Goal: Information Seeking & Learning: Learn about a topic

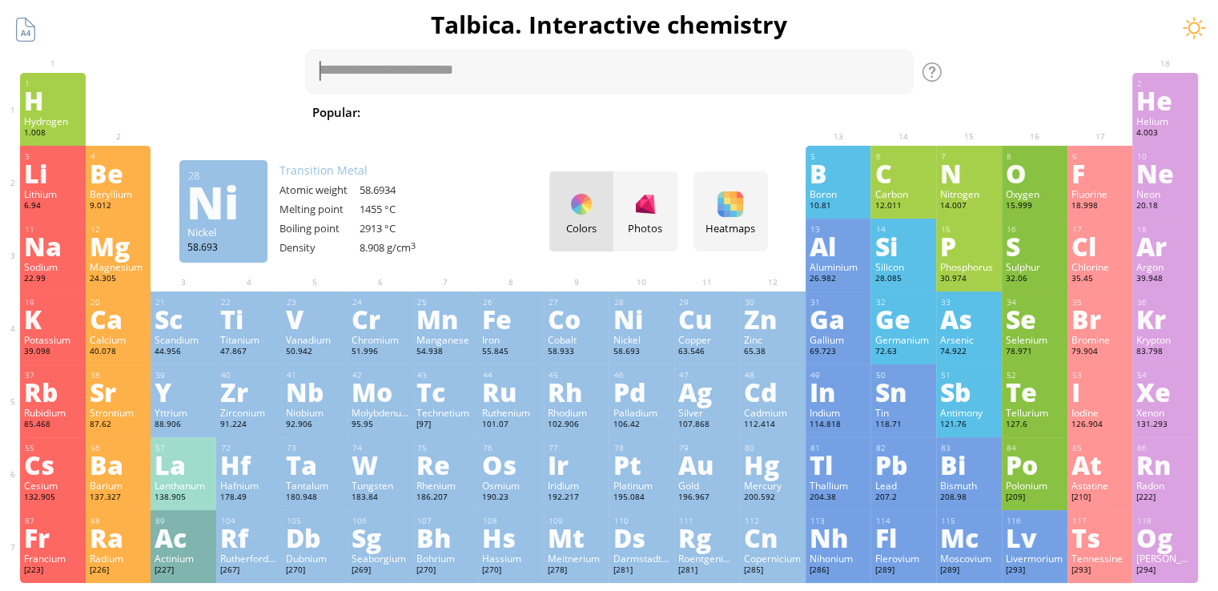
click at [656, 331] on div "Ni" at bounding box center [641, 319] width 58 height 26
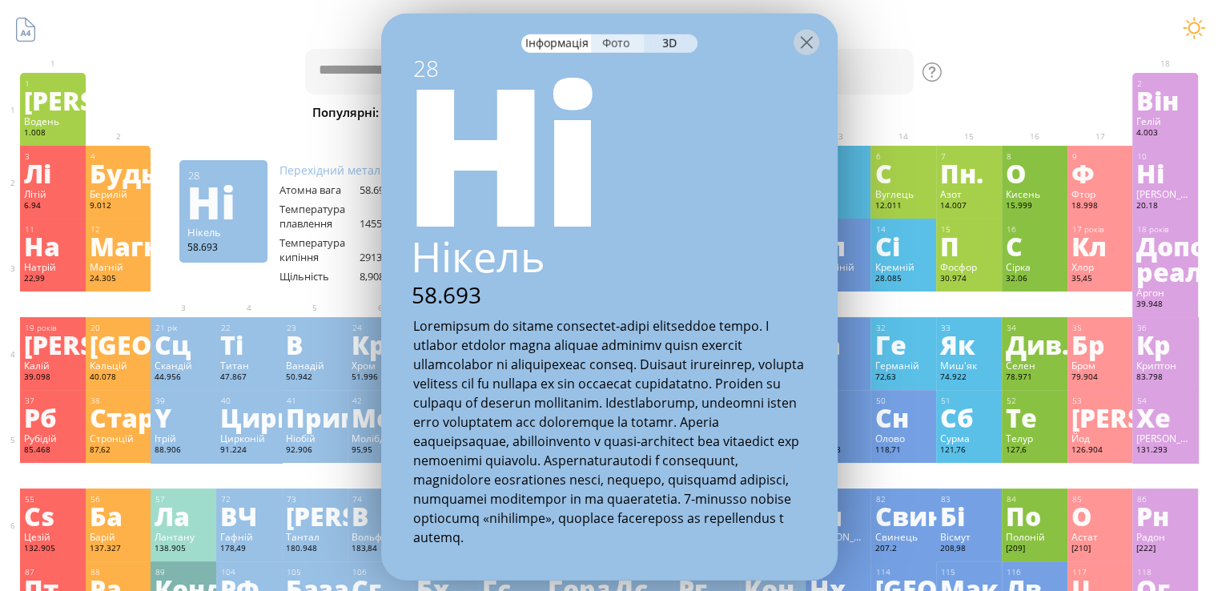
click at [608, 33] on div at bounding box center [609, 42] width 456 height 56
click at [612, 41] on font "Фото" at bounding box center [615, 42] width 27 height 15
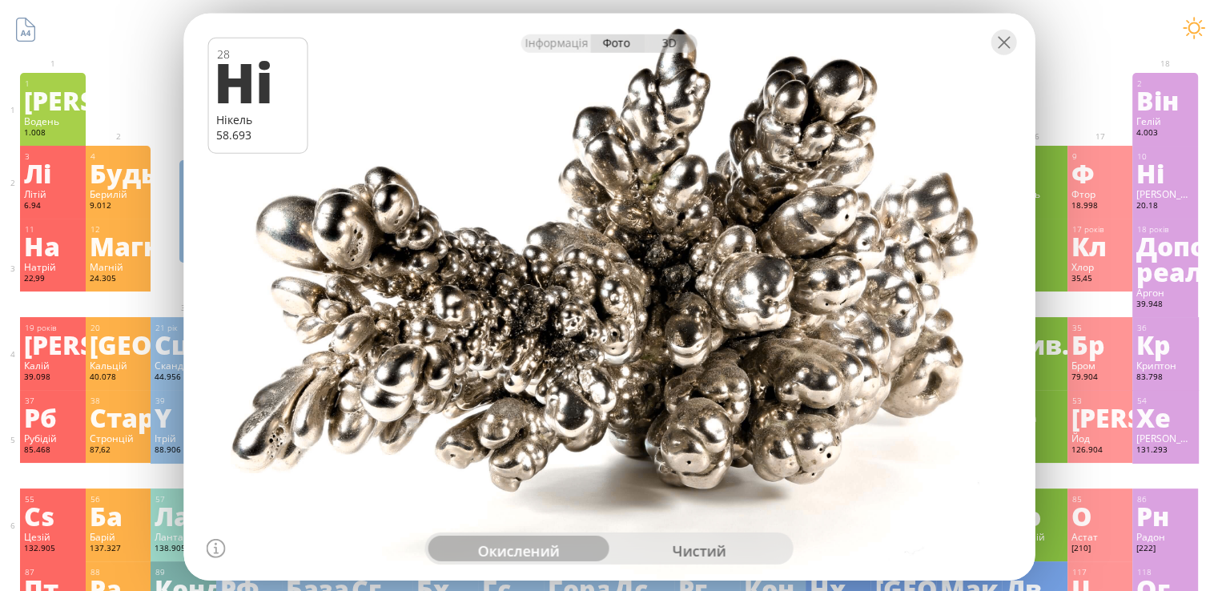
click at [672, 46] on font "3D" at bounding box center [669, 42] width 14 height 15
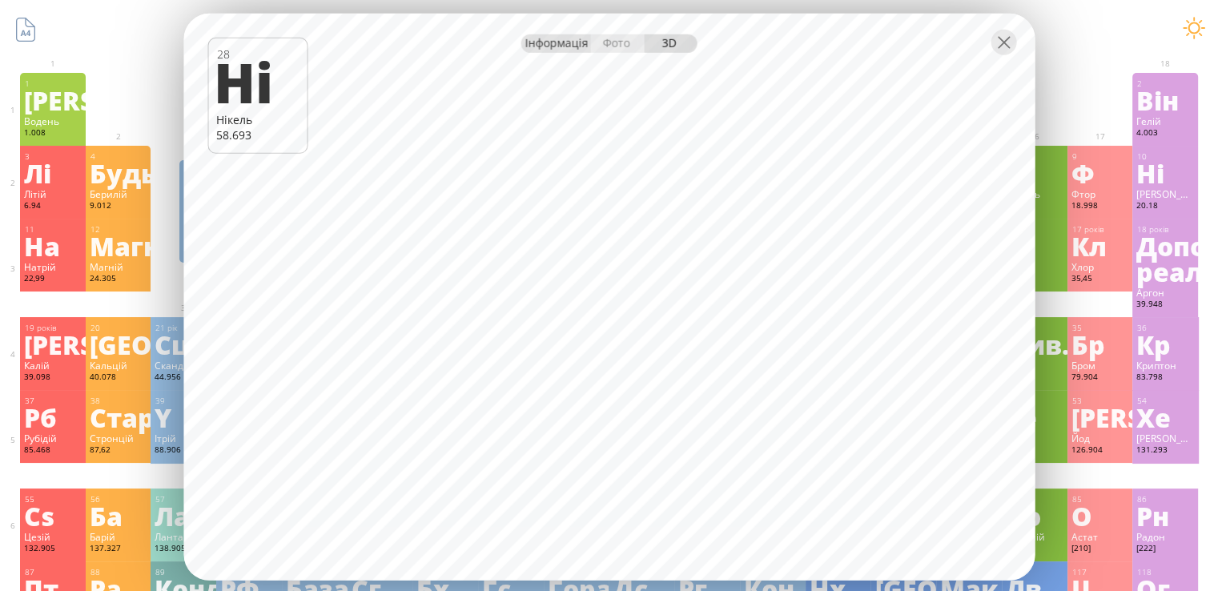
click at [546, 50] on div "Інформація" at bounding box center [556, 43] width 70 height 18
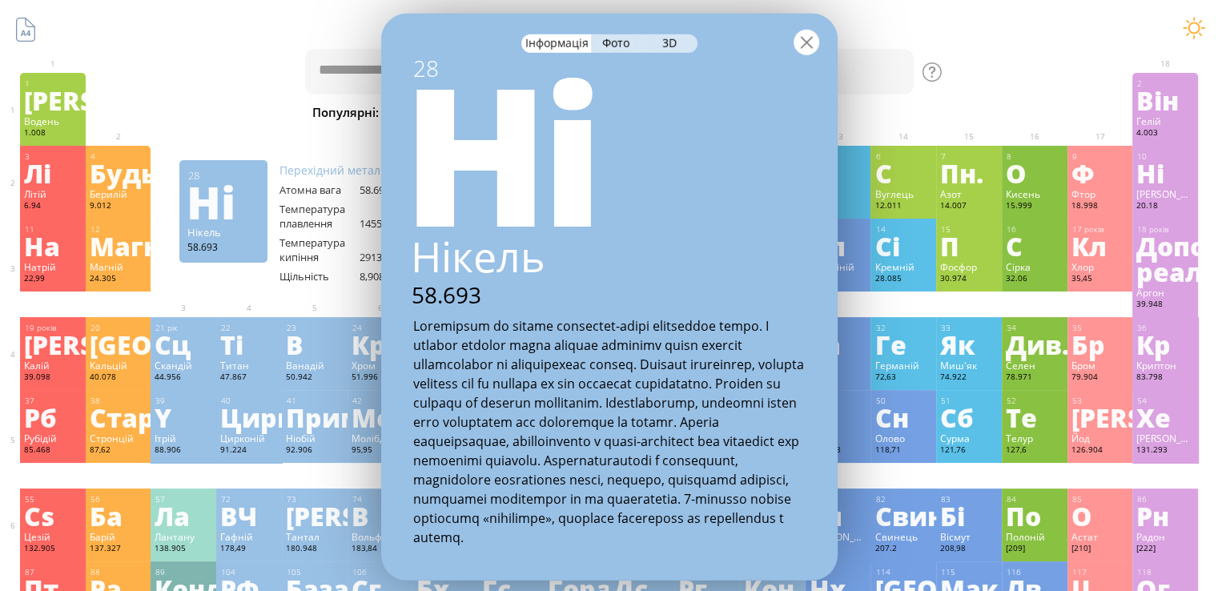
click at [799, 45] on div at bounding box center [806, 43] width 26 height 26
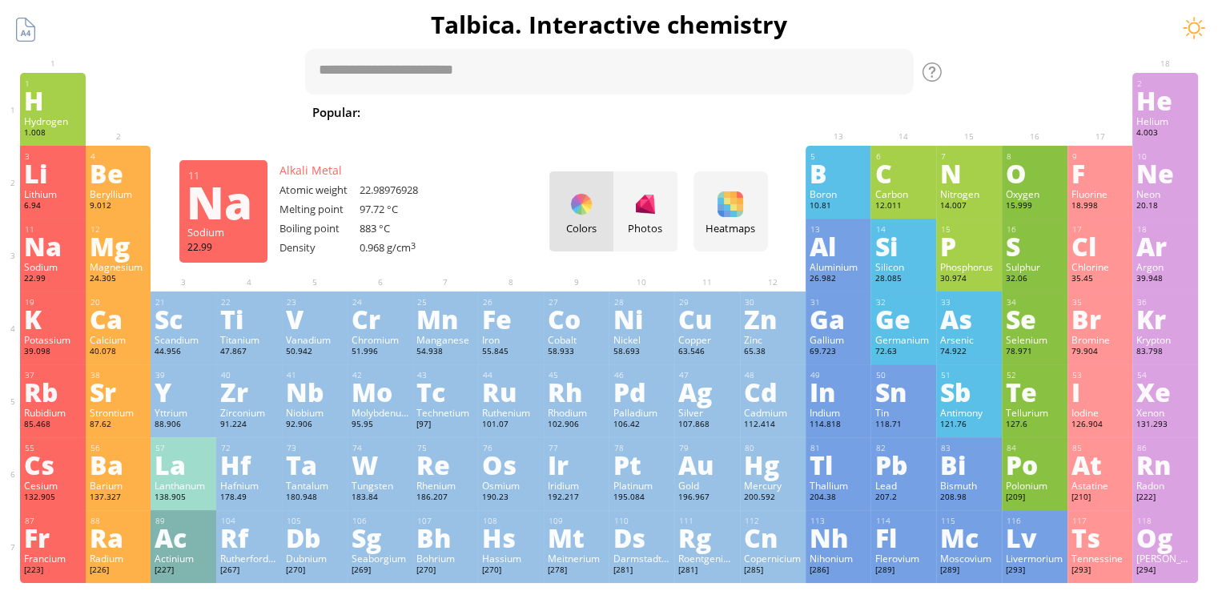
click at [71, 259] on div "Na" at bounding box center [53, 246] width 58 height 26
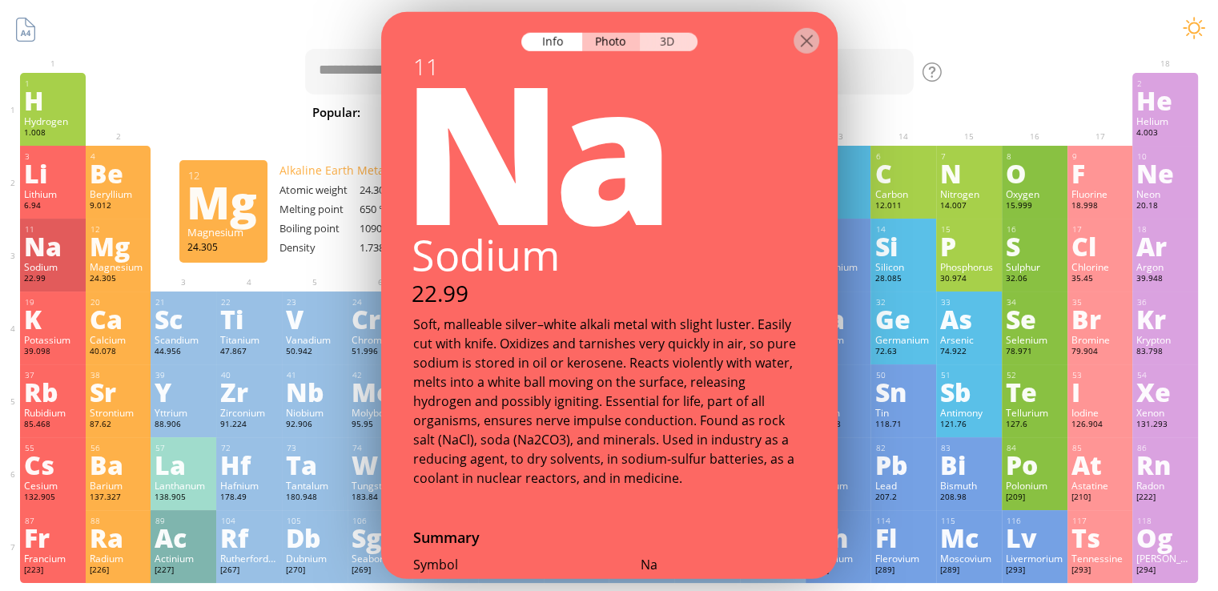
click at [683, 50] on div "3D" at bounding box center [669, 42] width 58 height 18
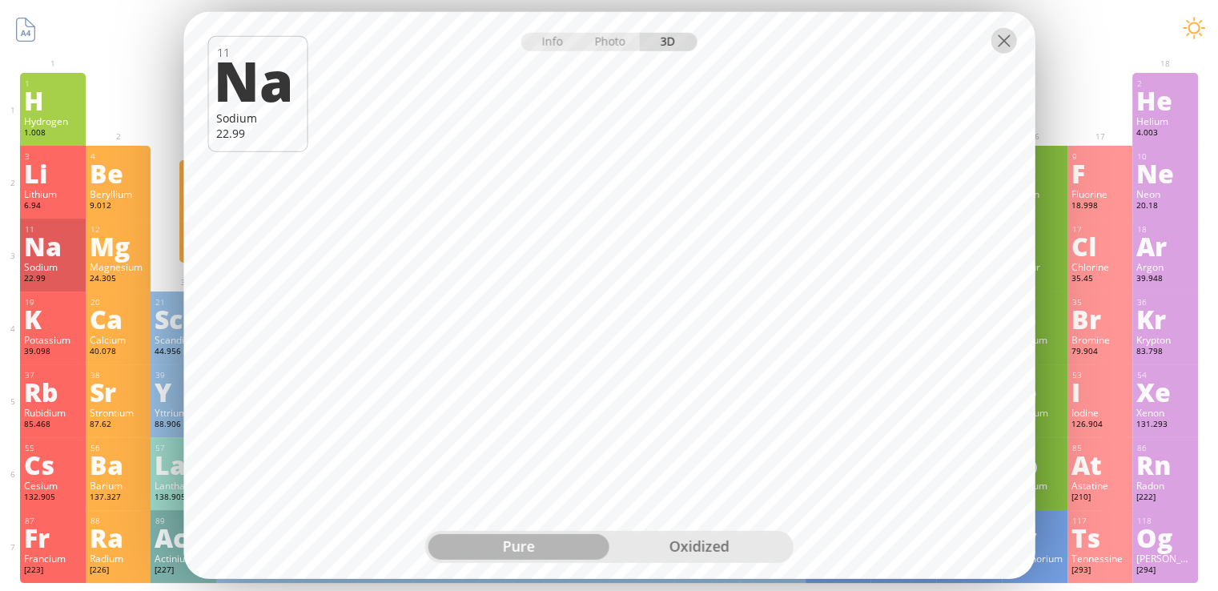
click at [999, 50] on div at bounding box center [1003, 41] width 26 height 26
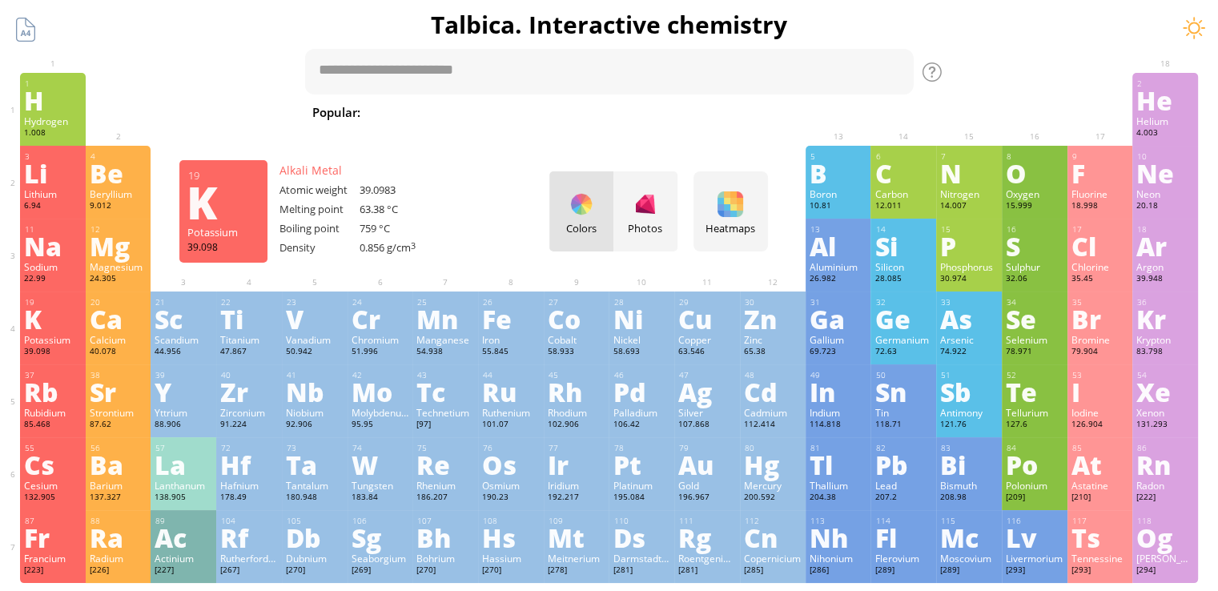
click at [67, 334] on div "19 K Potassium 39.098 −1, +1 −1, +1 63.38 °C 759 °C 0.856 g/cm 3 [Ar]4s 1" at bounding box center [53, 327] width 66 height 73
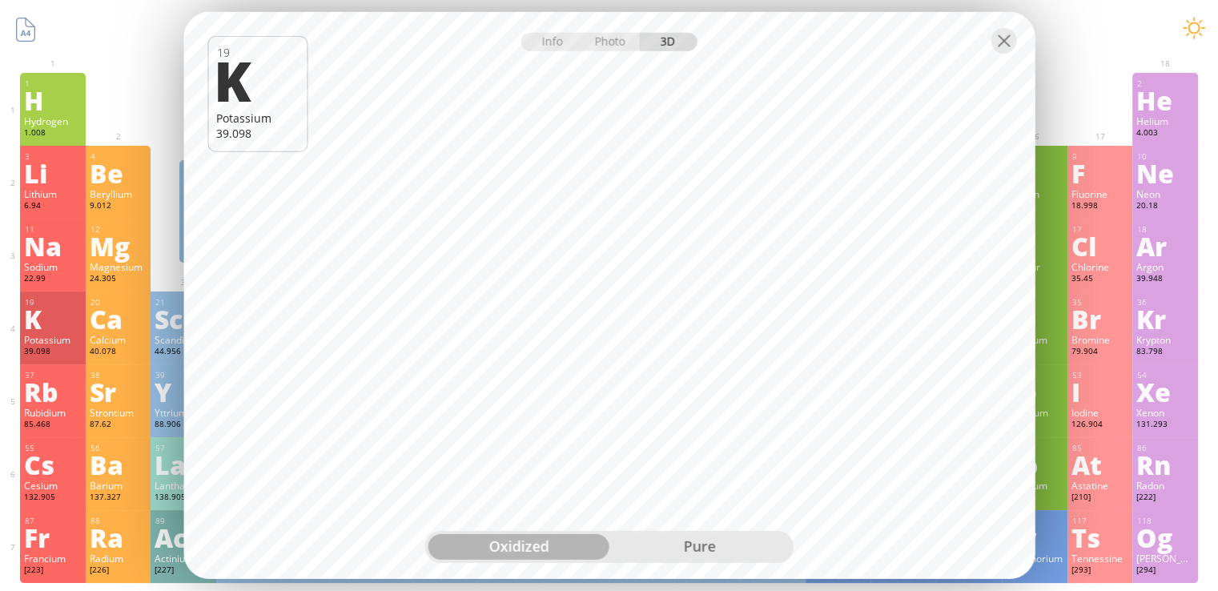
click at [558, 539] on div "oxidized" at bounding box center [518, 547] width 181 height 26
click at [678, 548] on div "pure" at bounding box center [699, 547] width 181 height 26
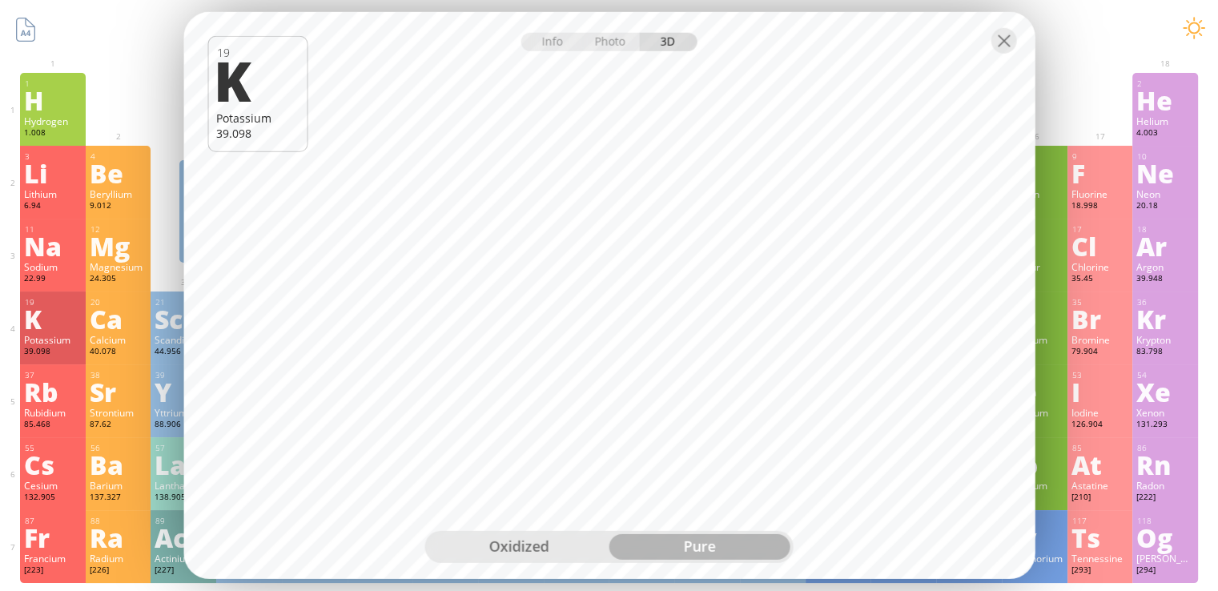
click at [568, 549] on div "oxidized" at bounding box center [518, 547] width 181 height 26
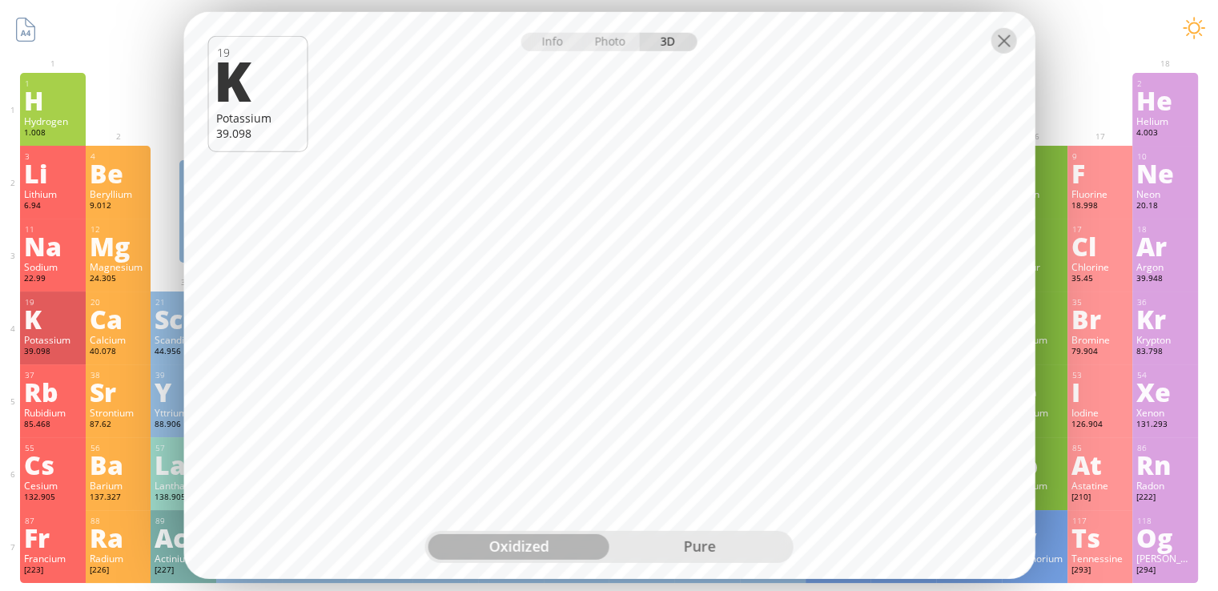
click at [1005, 39] on div at bounding box center [1003, 41] width 26 height 26
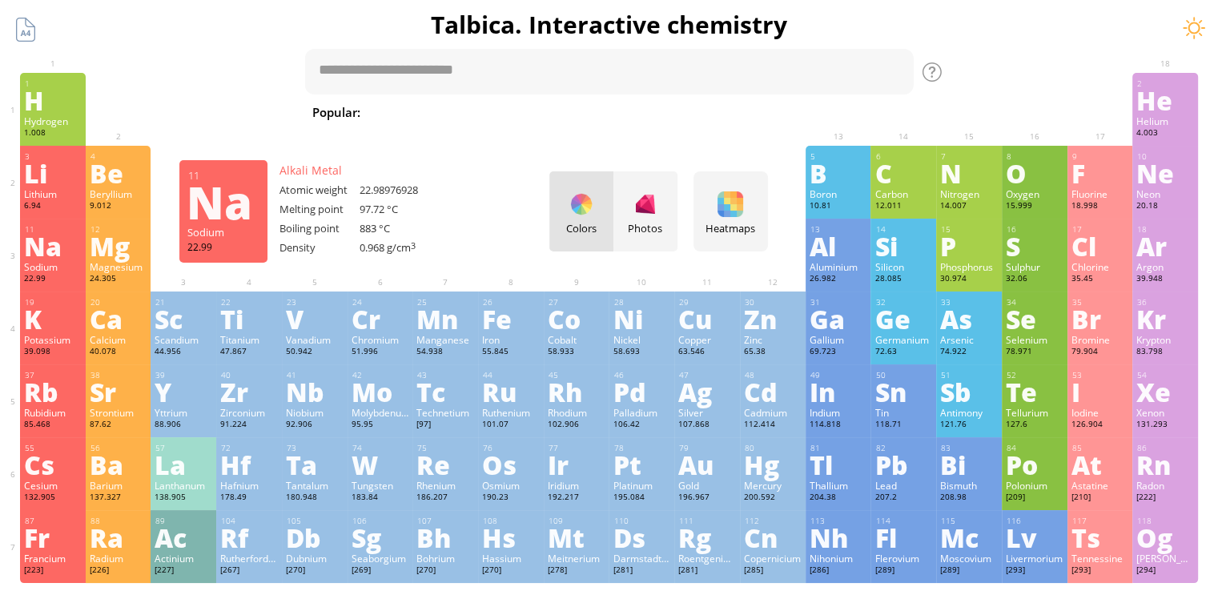
click at [67, 249] on div "Na" at bounding box center [53, 246] width 58 height 26
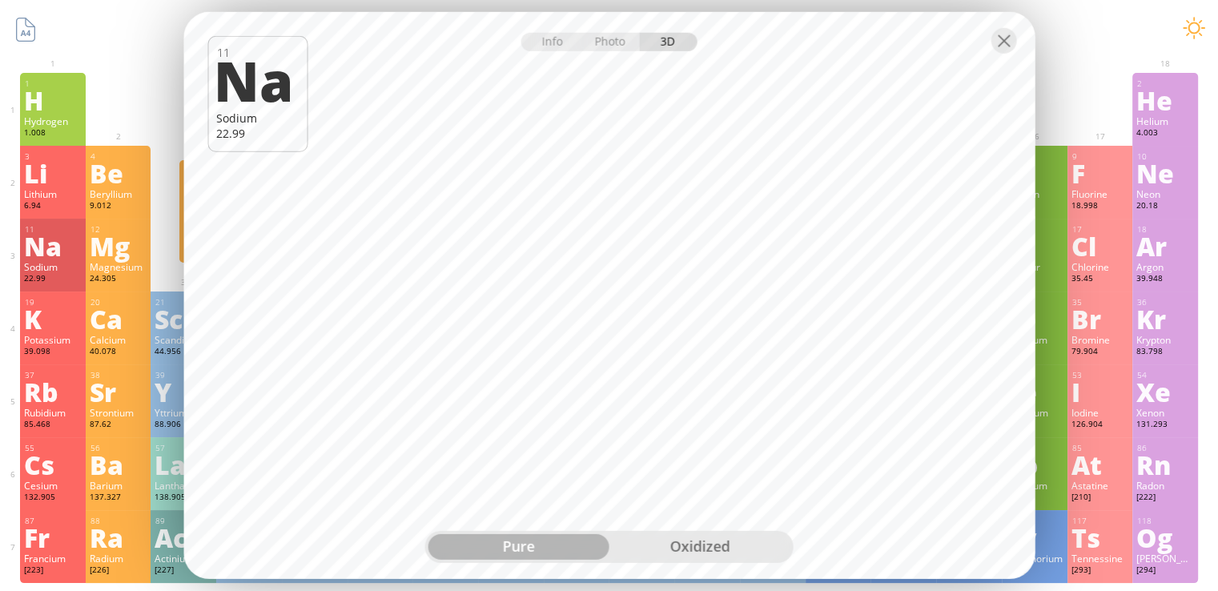
click at [704, 552] on div "oxidized" at bounding box center [699, 547] width 181 height 26
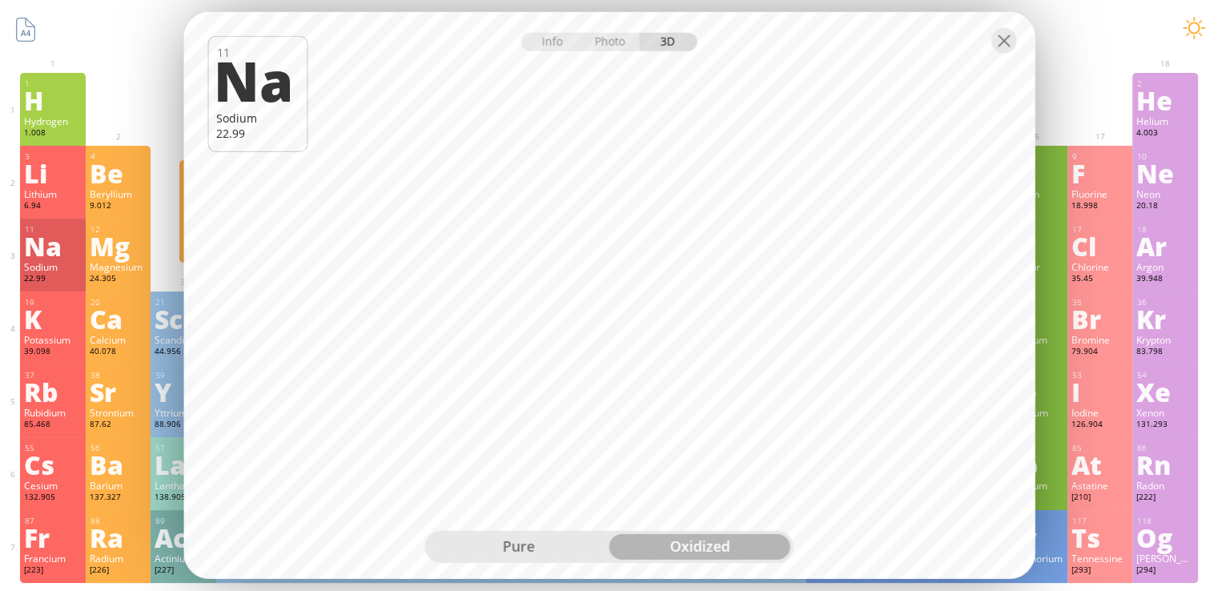
click at [525, 548] on div "pure" at bounding box center [518, 547] width 181 height 26
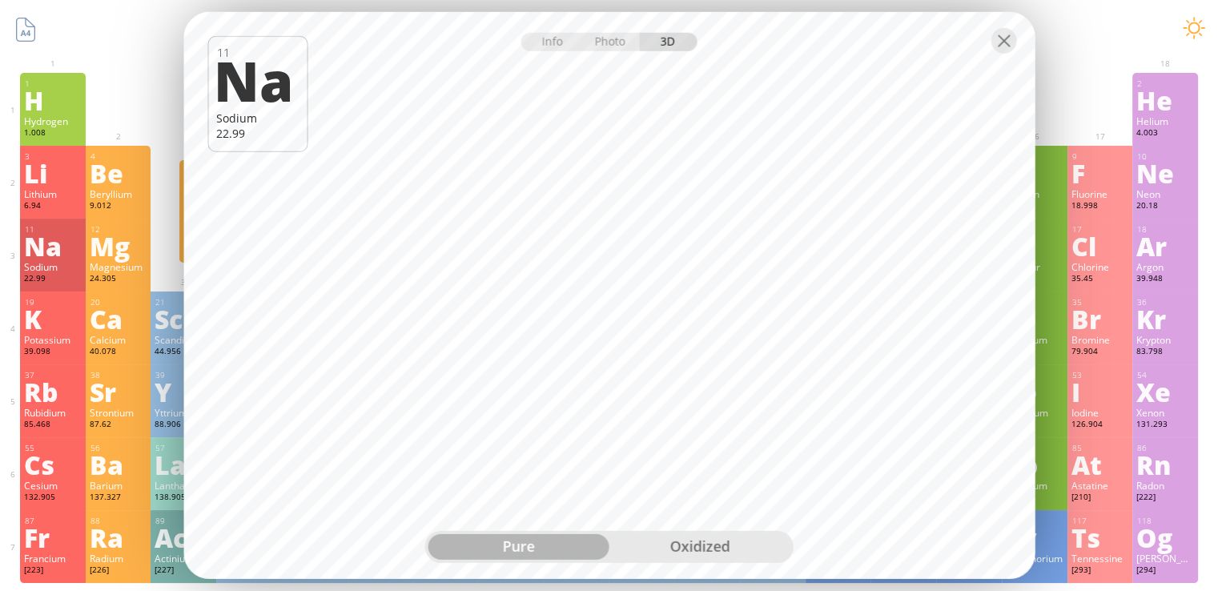
click at [701, 545] on div "oxidized" at bounding box center [699, 547] width 181 height 26
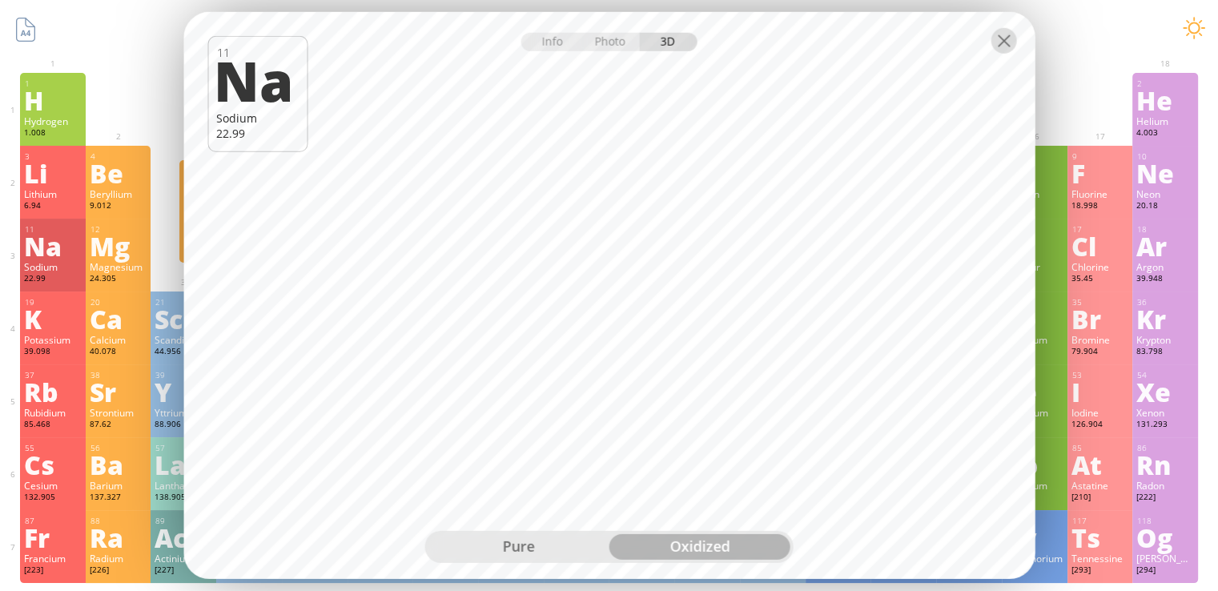
click at [1004, 46] on div at bounding box center [1003, 41] width 26 height 26
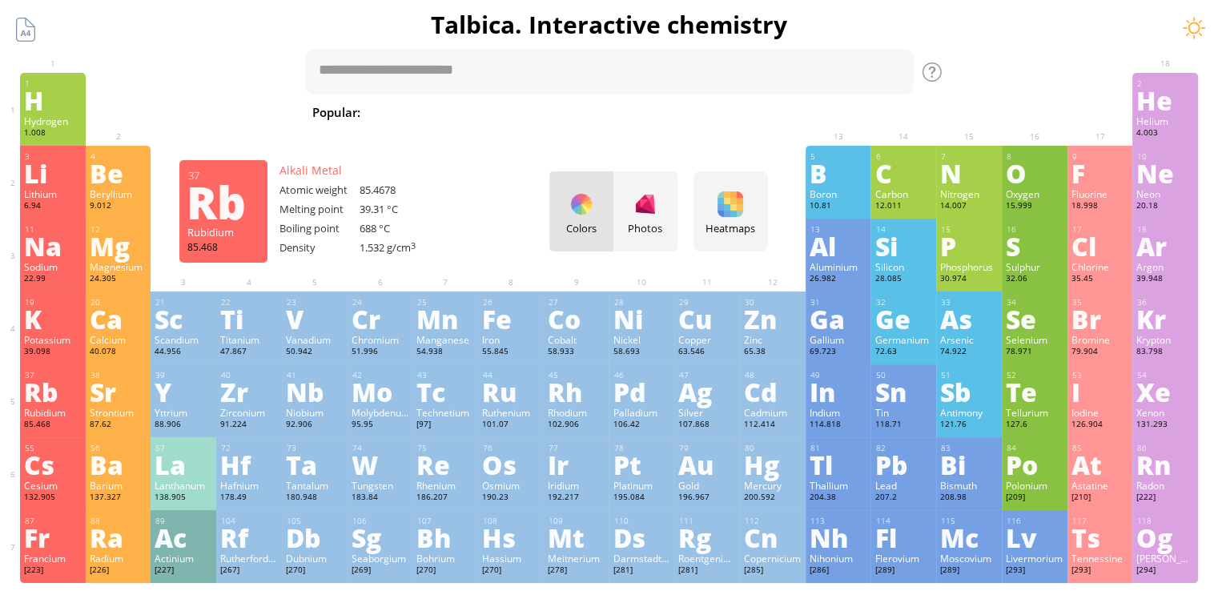
click at [64, 412] on div "Rubidium" at bounding box center [53, 412] width 58 height 13
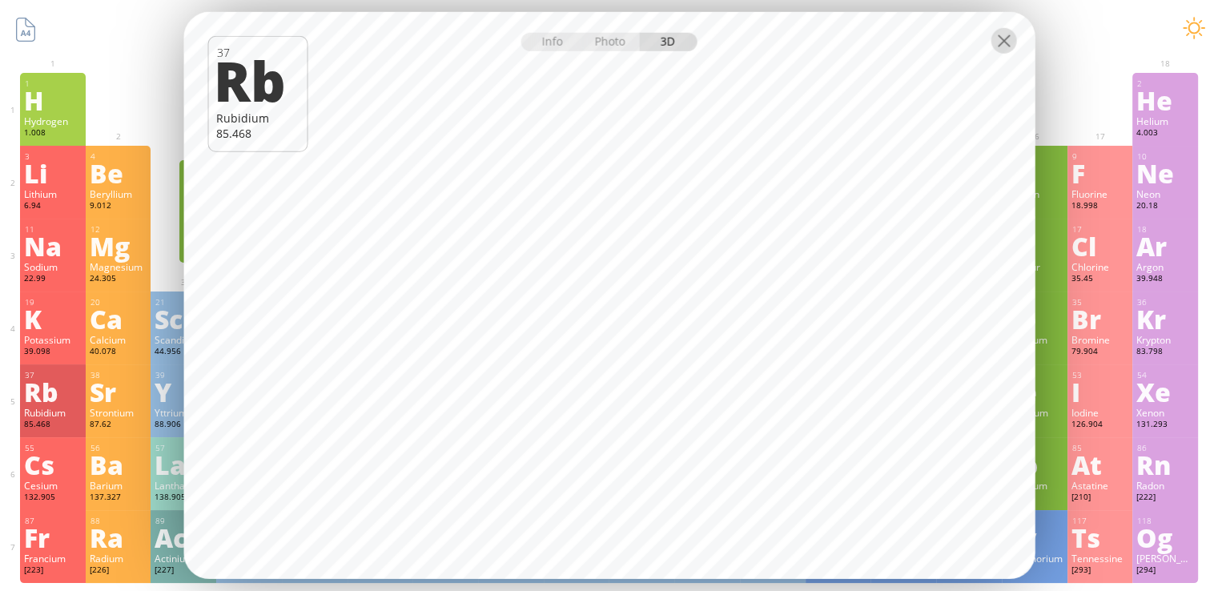
click at [1001, 49] on div at bounding box center [1003, 41] width 26 height 26
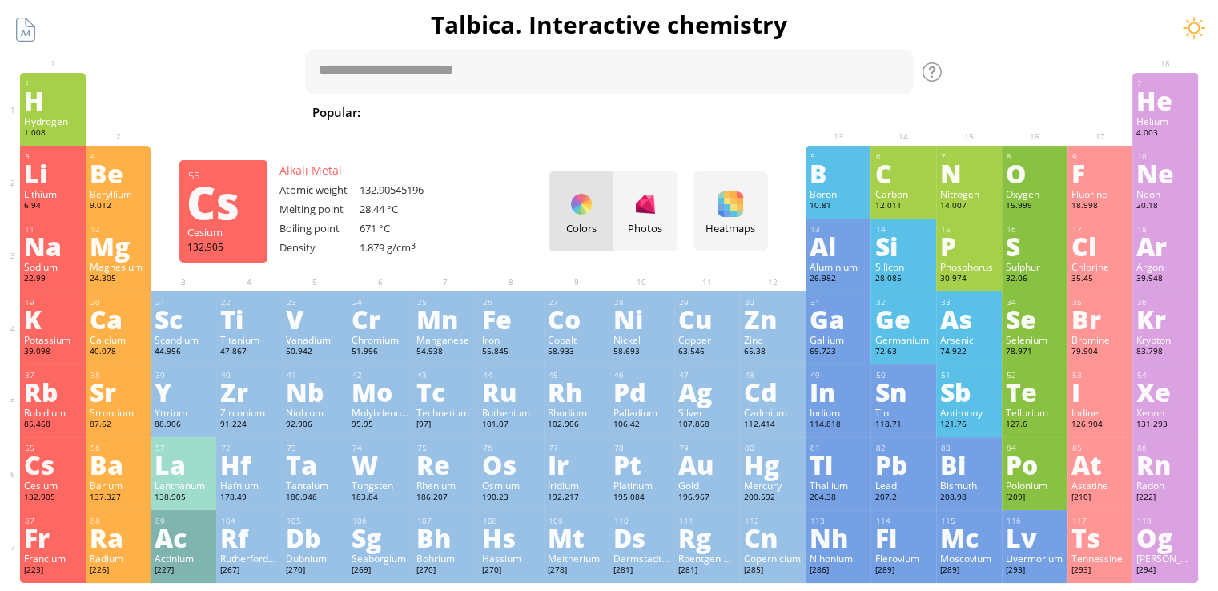
click at [54, 465] on div "Cs" at bounding box center [53, 465] width 58 height 26
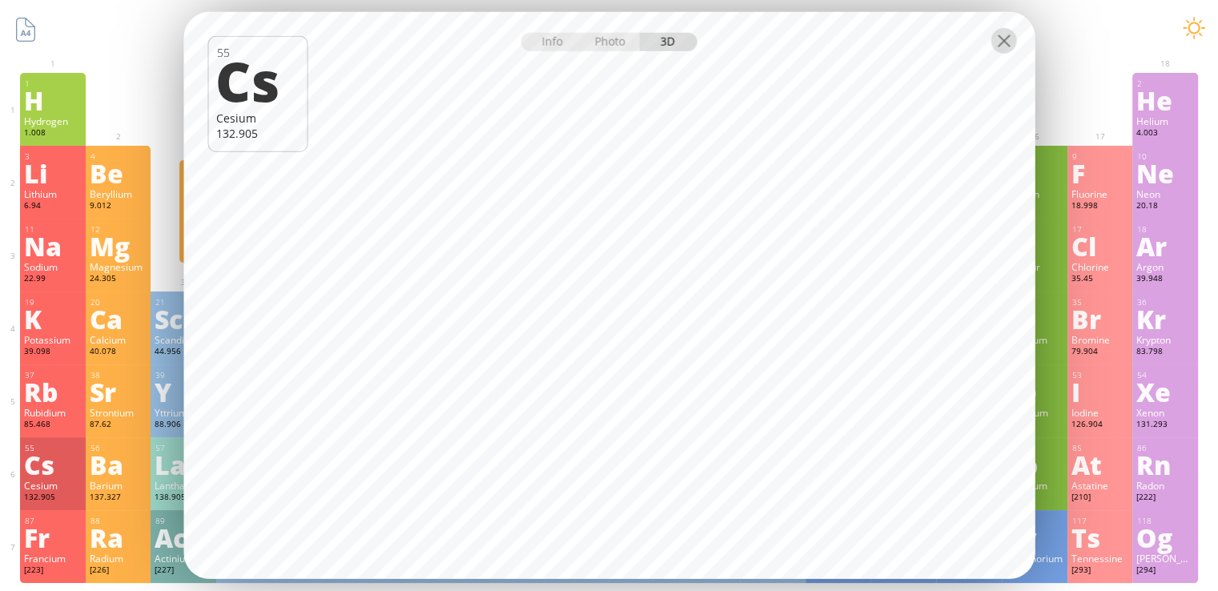
click at [1007, 46] on div at bounding box center [1003, 41] width 26 height 26
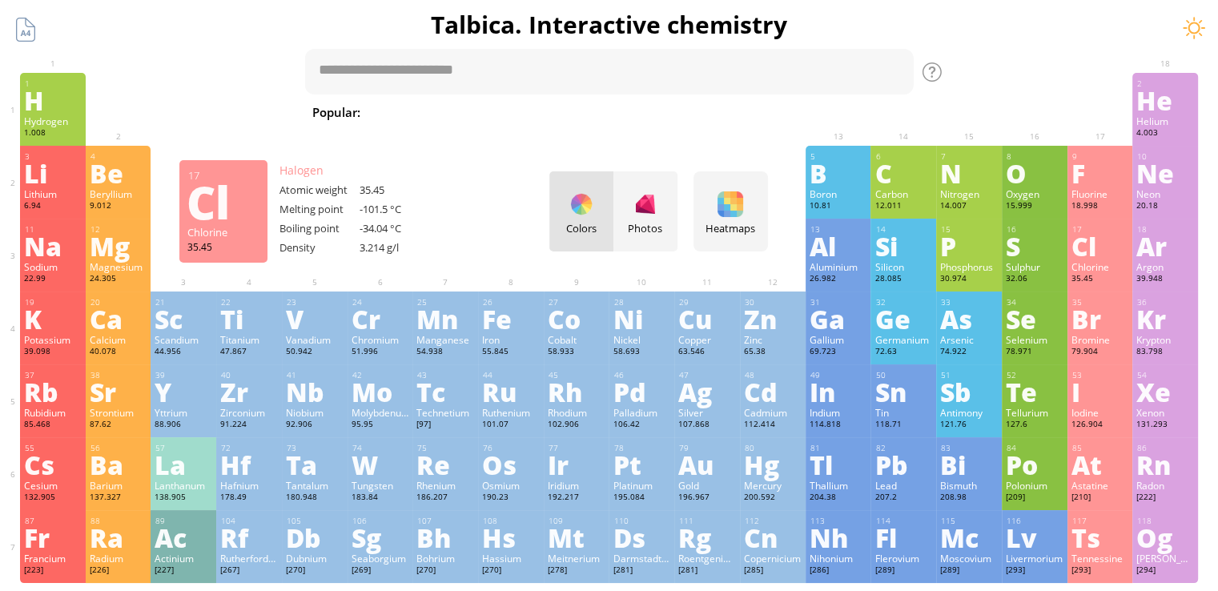
click at [1106, 242] on div "Cl" at bounding box center [1100, 246] width 58 height 26
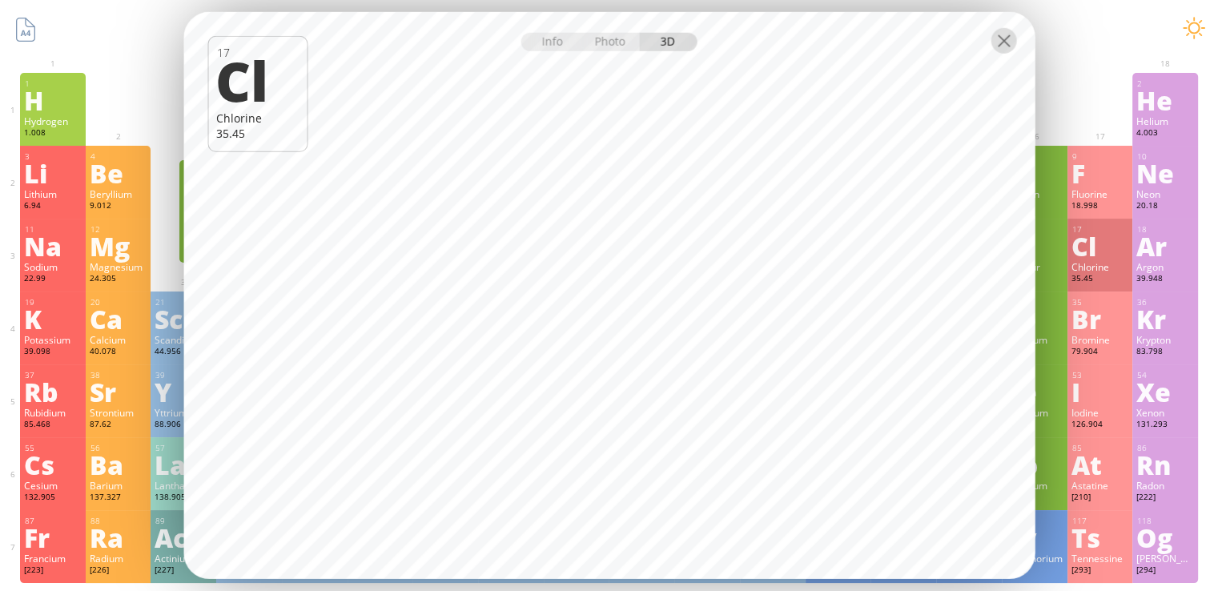
click at [1000, 52] on div at bounding box center [1003, 41] width 26 height 26
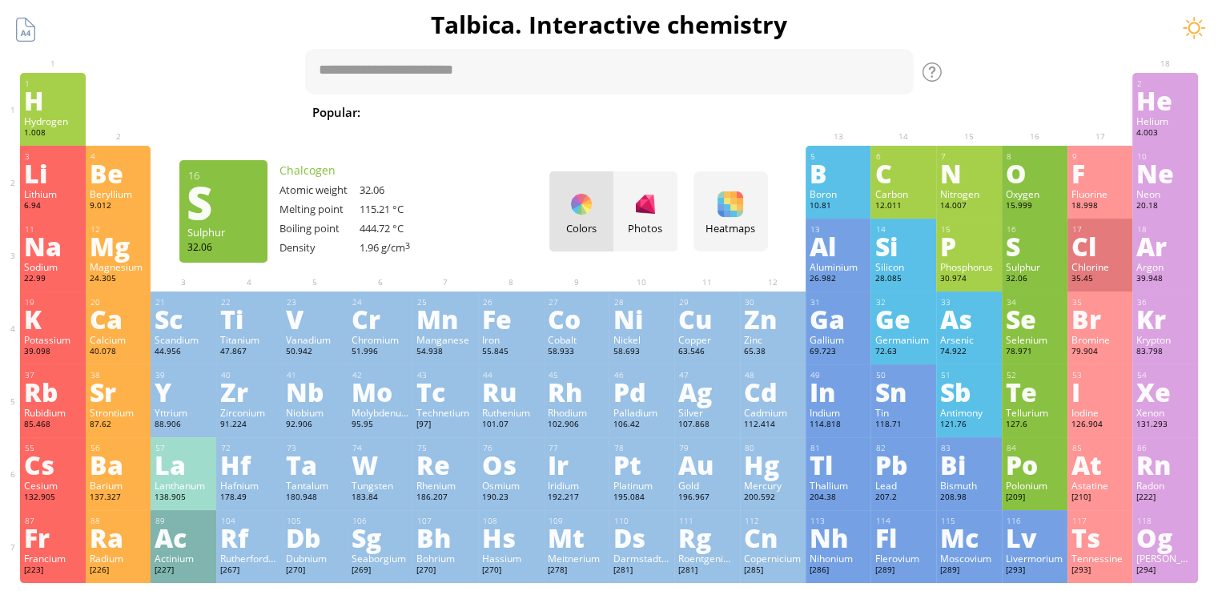
click at [1002, 42] on div at bounding box center [1003, 41] width 26 height 26
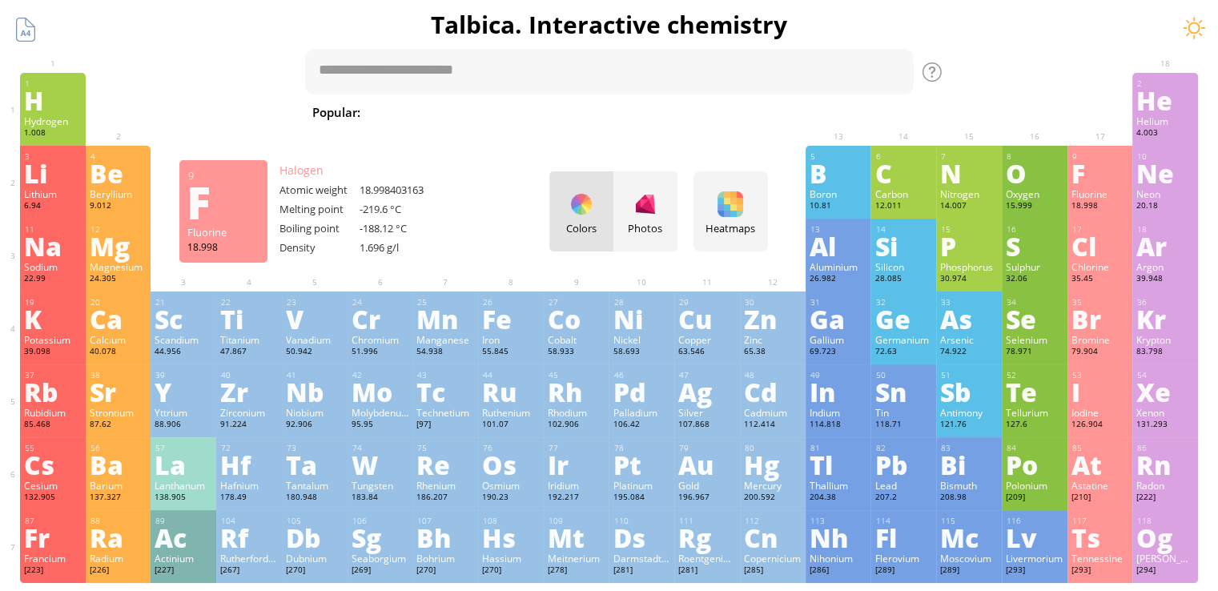
click at [1097, 187] on div "9 F Fluorine 18.998 −1 −1 -219.6 °C -188.12 °C 1.696 g/l [He]2s 2 2p 5" at bounding box center [1100, 182] width 66 height 73
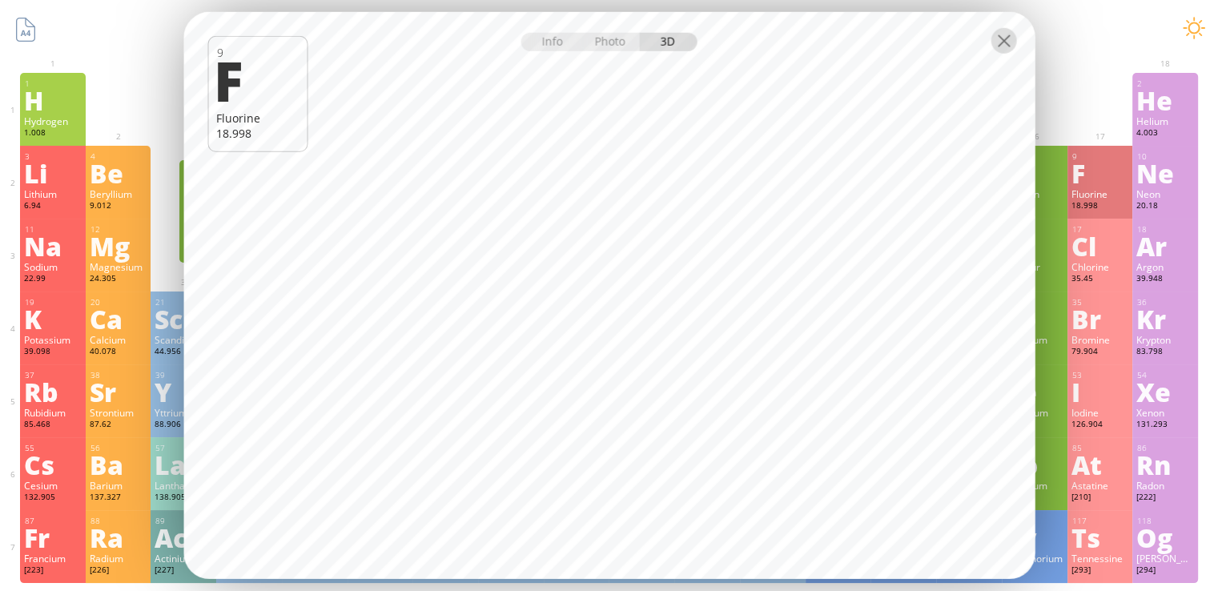
click at [1006, 37] on div at bounding box center [1003, 41] width 26 height 26
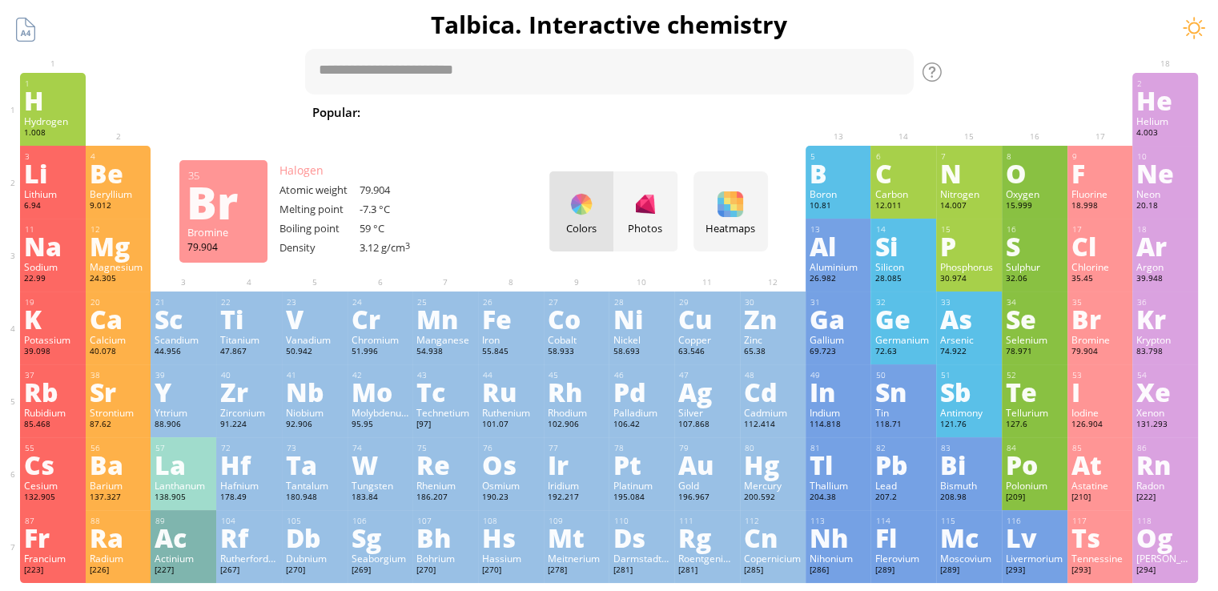
click at [1098, 339] on div "Bromine" at bounding box center [1100, 339] width 58 height 13
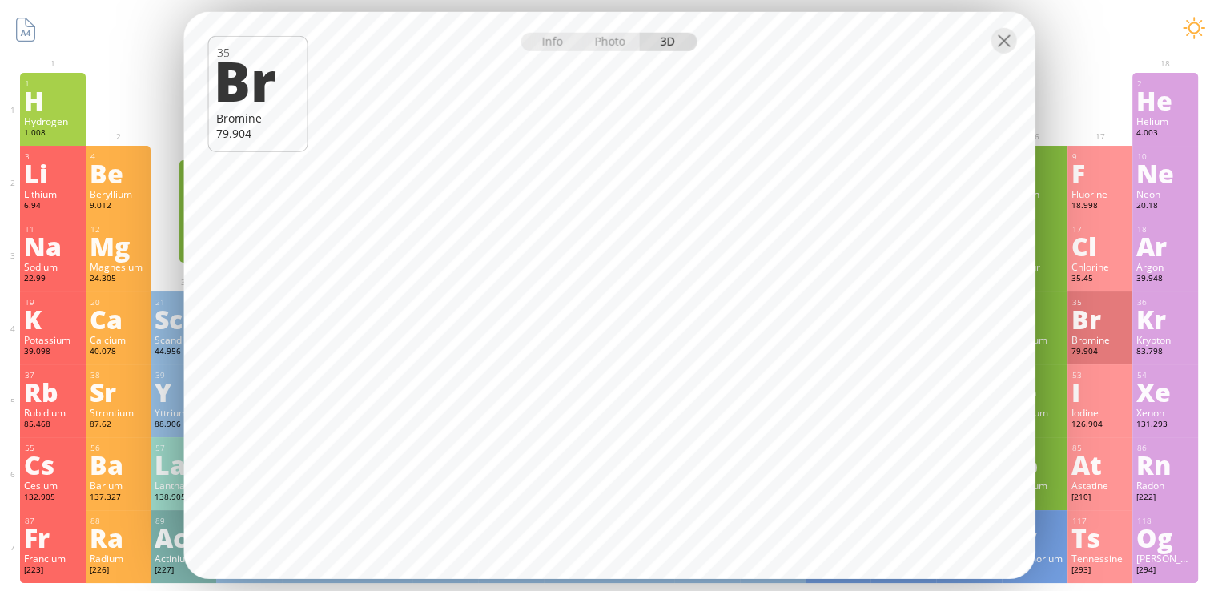
click at [1001, 42] on div at bounding box center [1003, 41] width 26 height 26
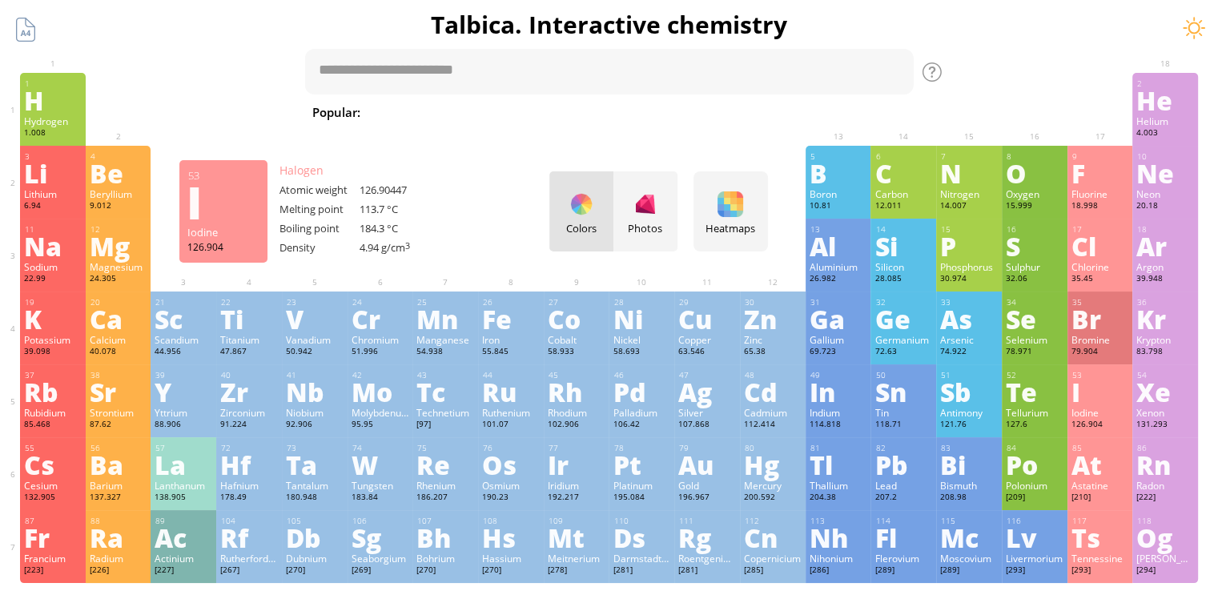
click at [1100, 402] on div "I" at bounding box center [1100, 392] width 58 height 26
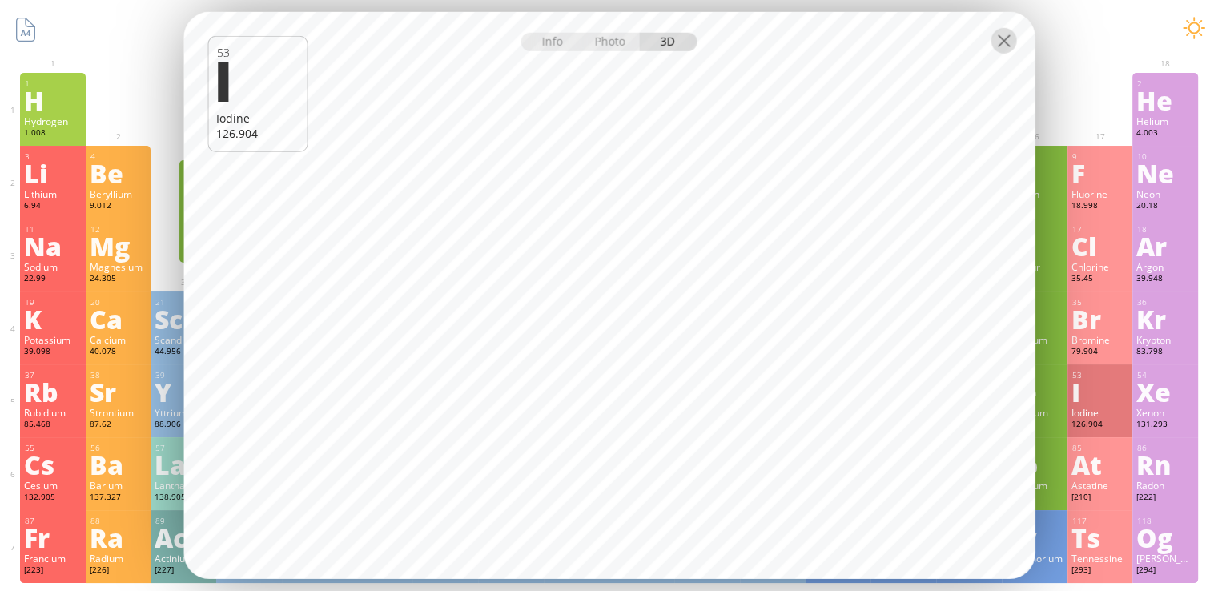
click at [1002, 43] on div at bounding box center [1003, 41] width 26 height 26
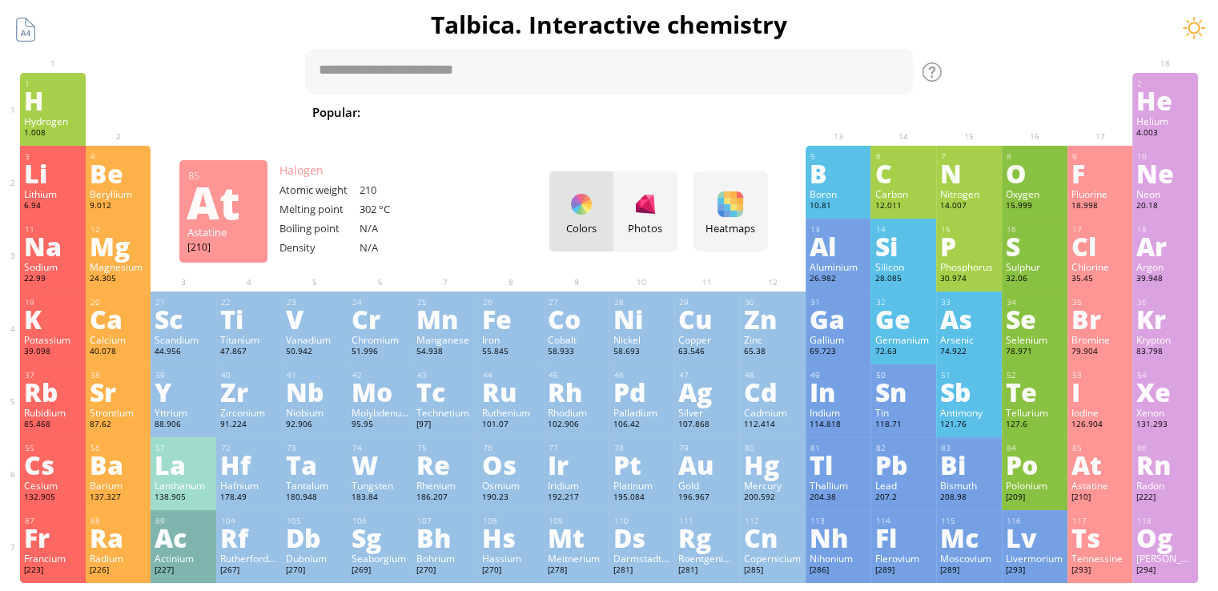
click at [1129, 469] on div "At" at bounding box center [1100, 465] width 58 height 26
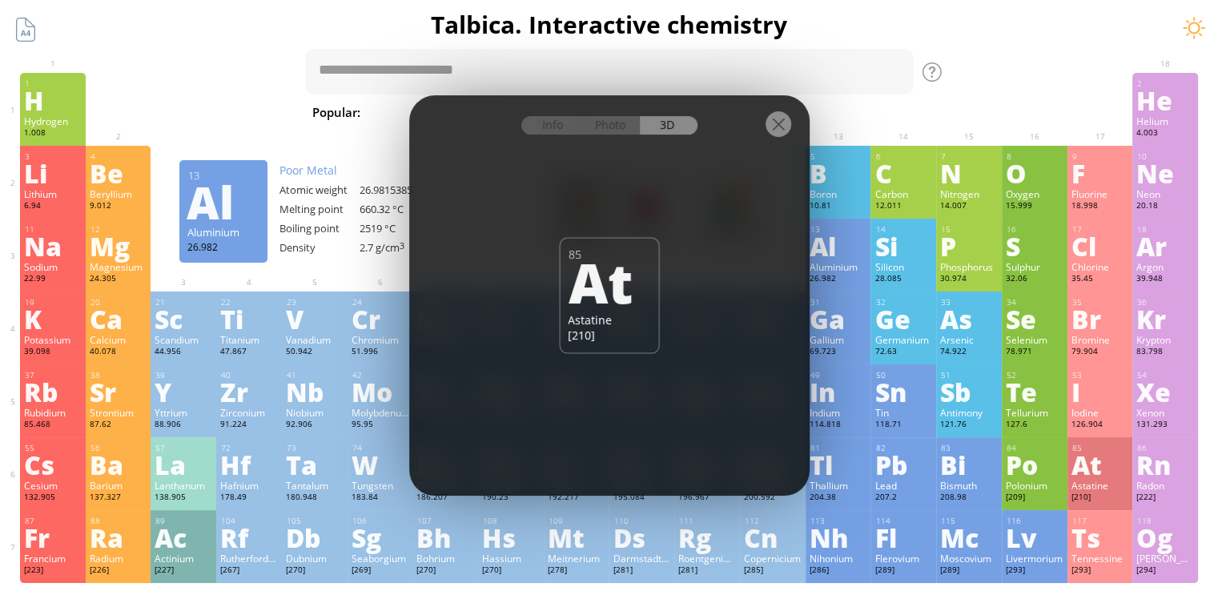
click at [778, 120] on div at bounding box center [778, 124] width 26 height 26
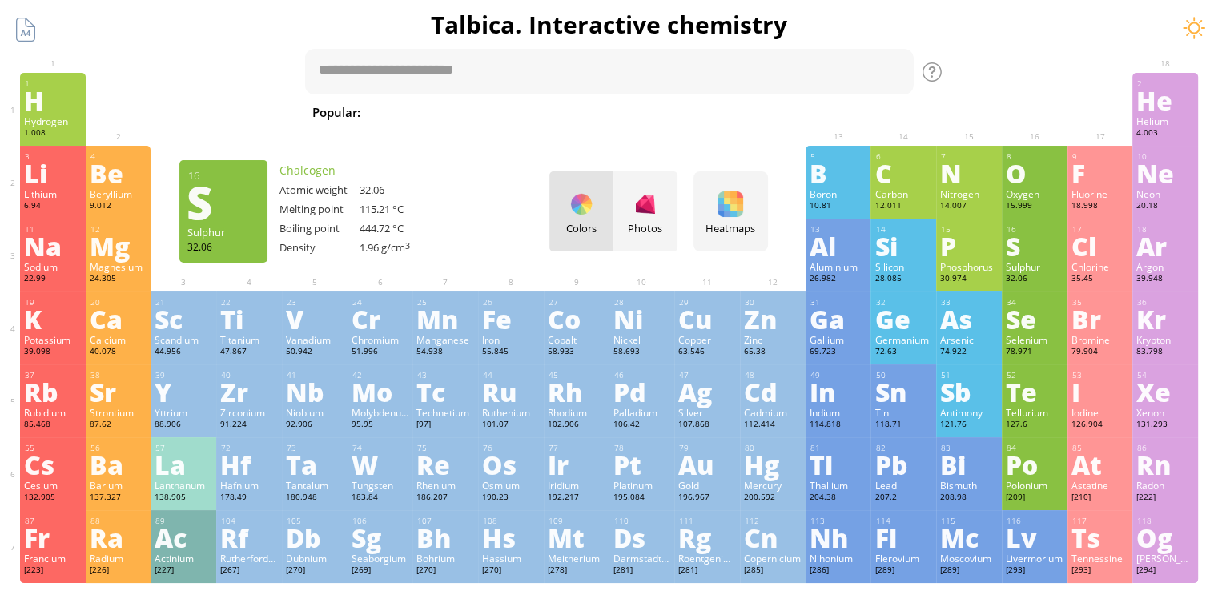
click at [1040, 261] on div "16 S Sulphur 32.06 −2, −1, 0, +1, +2, +3, +4, +5, +6 −2, −1, 0, +1, +2, +3, +4,…" at bounding box center [1034, 255] width 66 height 73
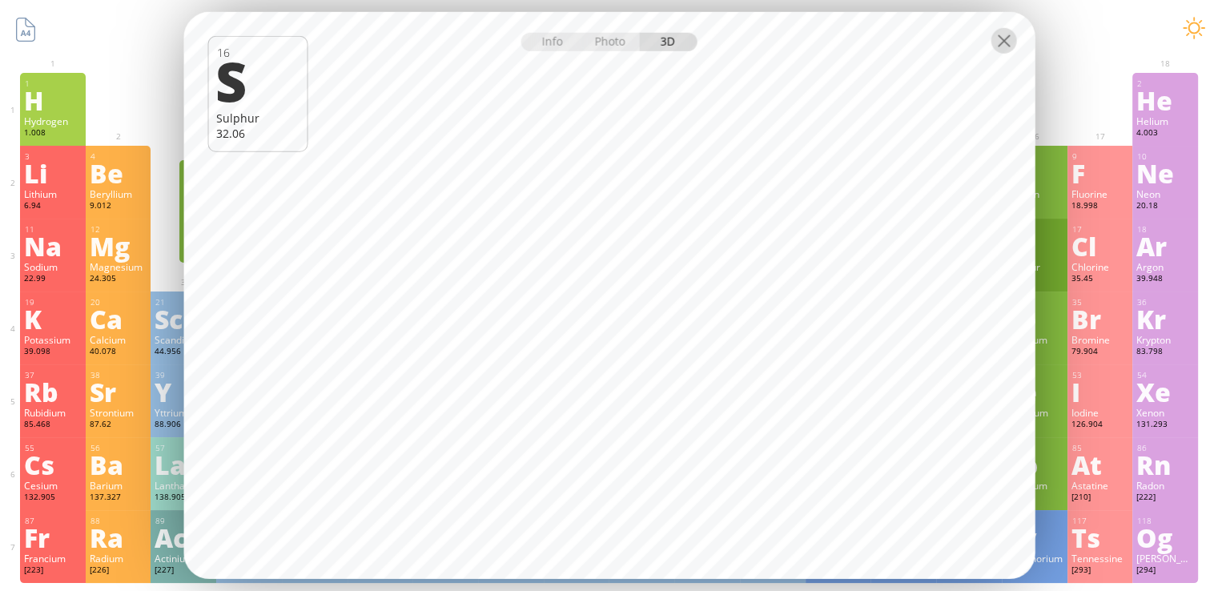
click at [1004, 39] on div at bounding box center [1003, 41] width 26 height 26
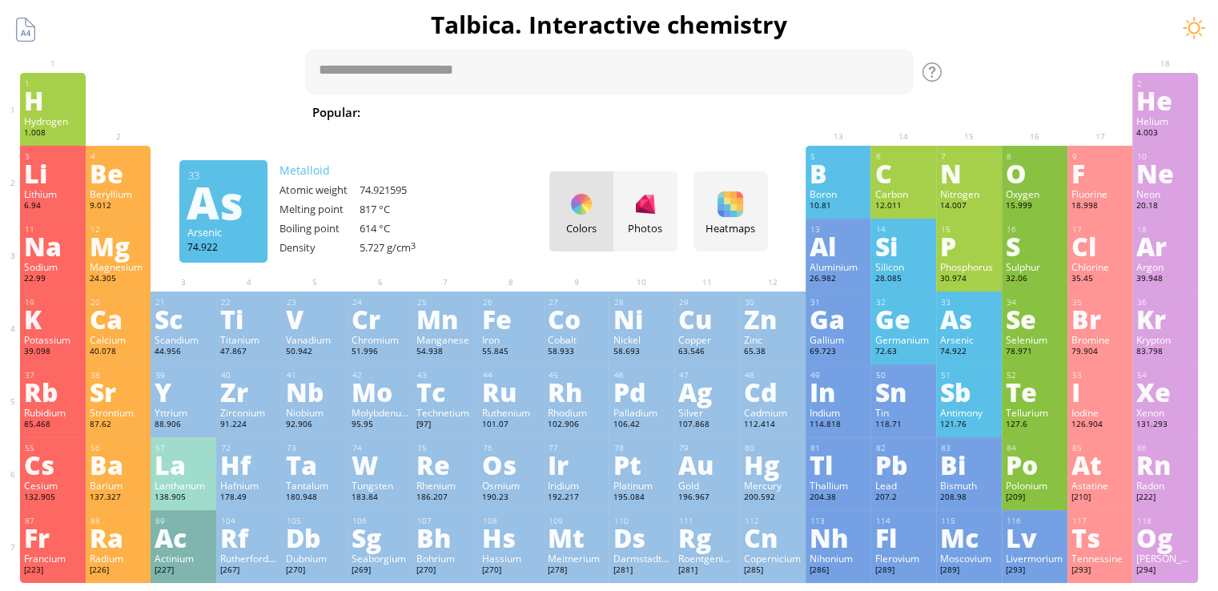
click at [966, 328] on div "As" at bounding box center [969, 319] width 58 height 26
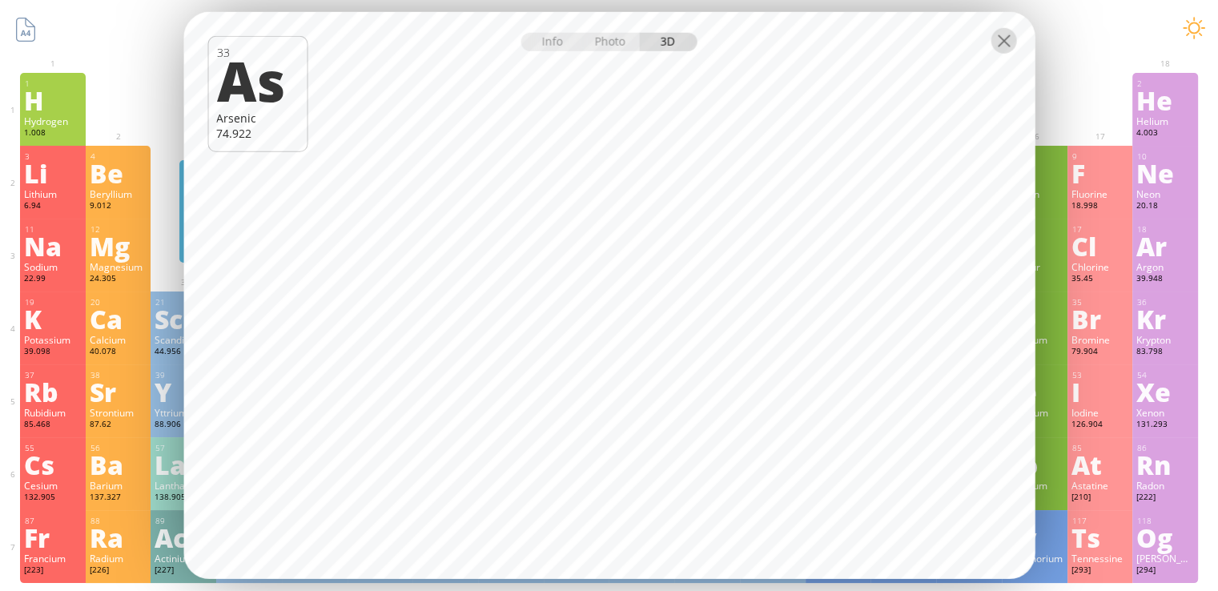
click at [1005, 39] on div at bounding box center [1003, 41] width 26 height 26
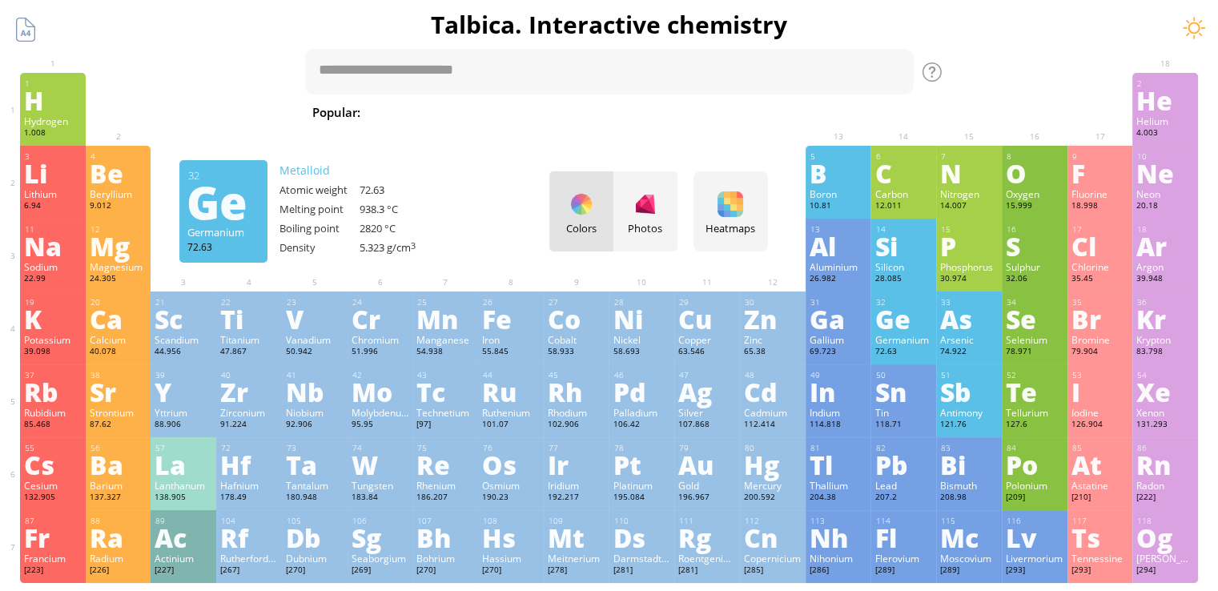
click at [920, 340] on div "Germanium" at bounding box center [903, 339] width 58 height 13
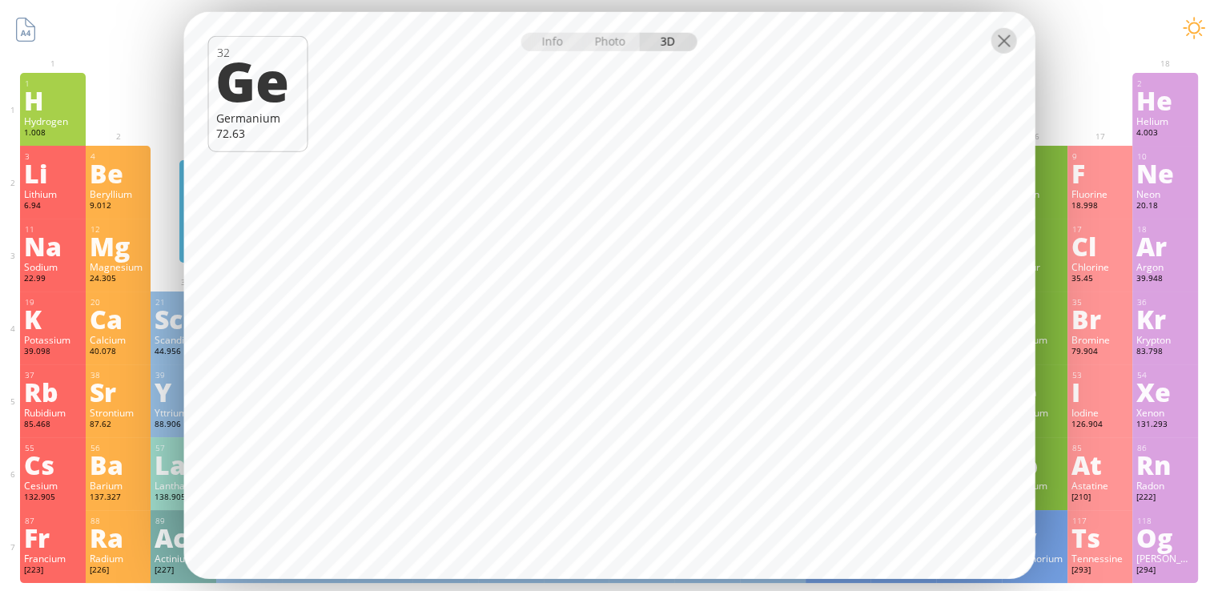
click at [1005, 46] on div at bounding box center [1003, 41] width 26 height 26
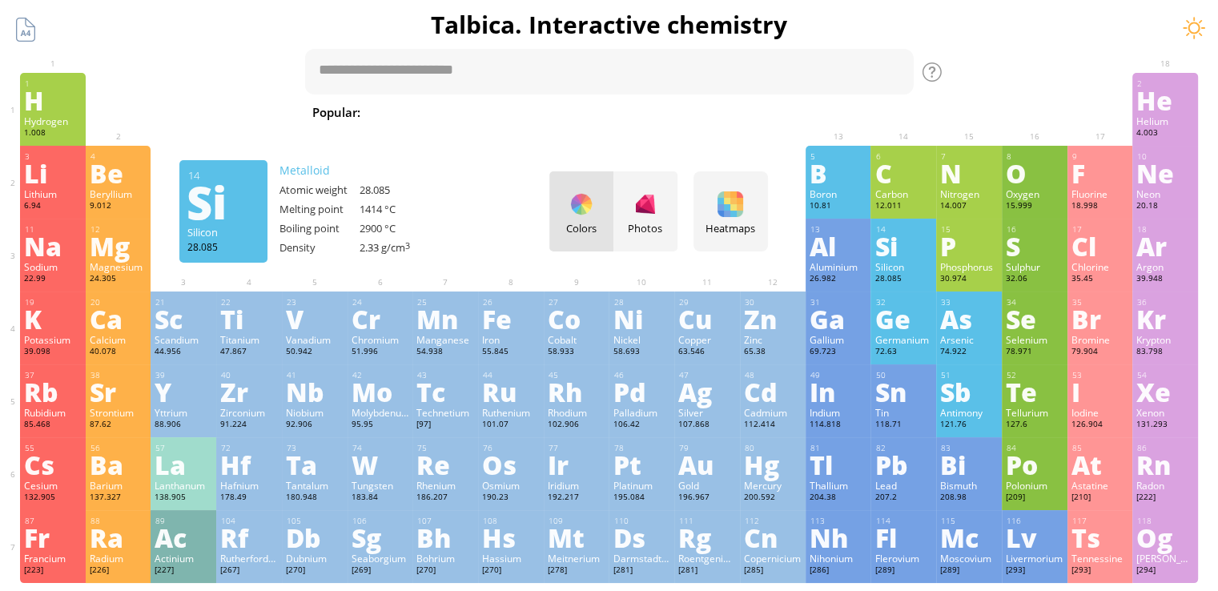
click at [929, 247] on div "Si" at bounding box center [903, 246] width 58 height 26
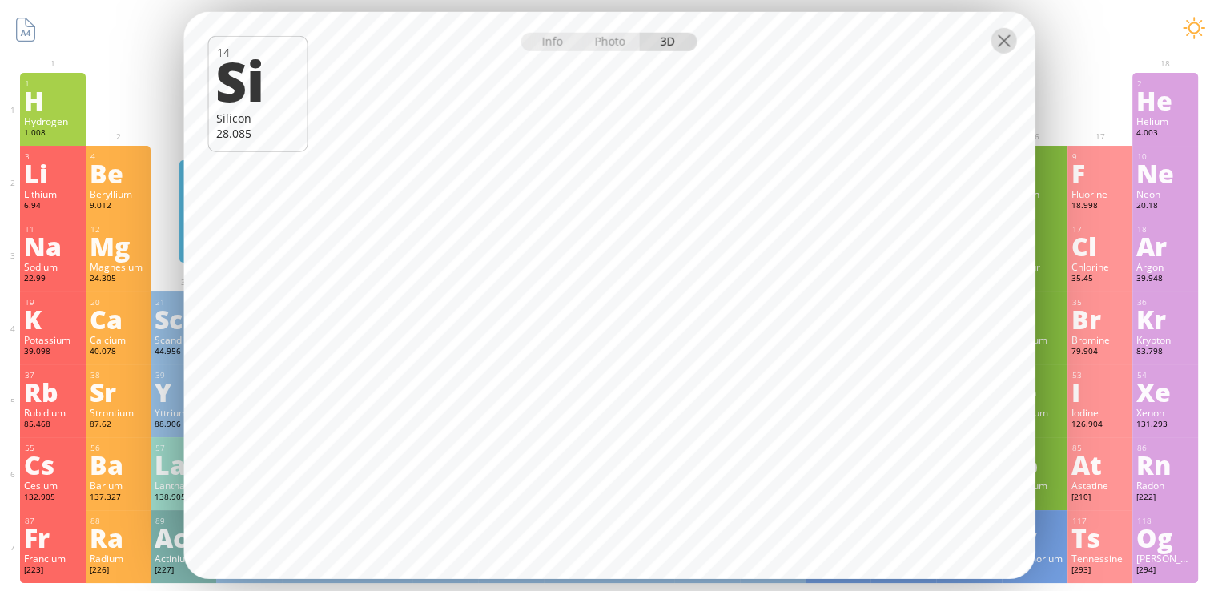
click at [1004, 35] on div at bounding box center [1003, 41] width 26 height 26
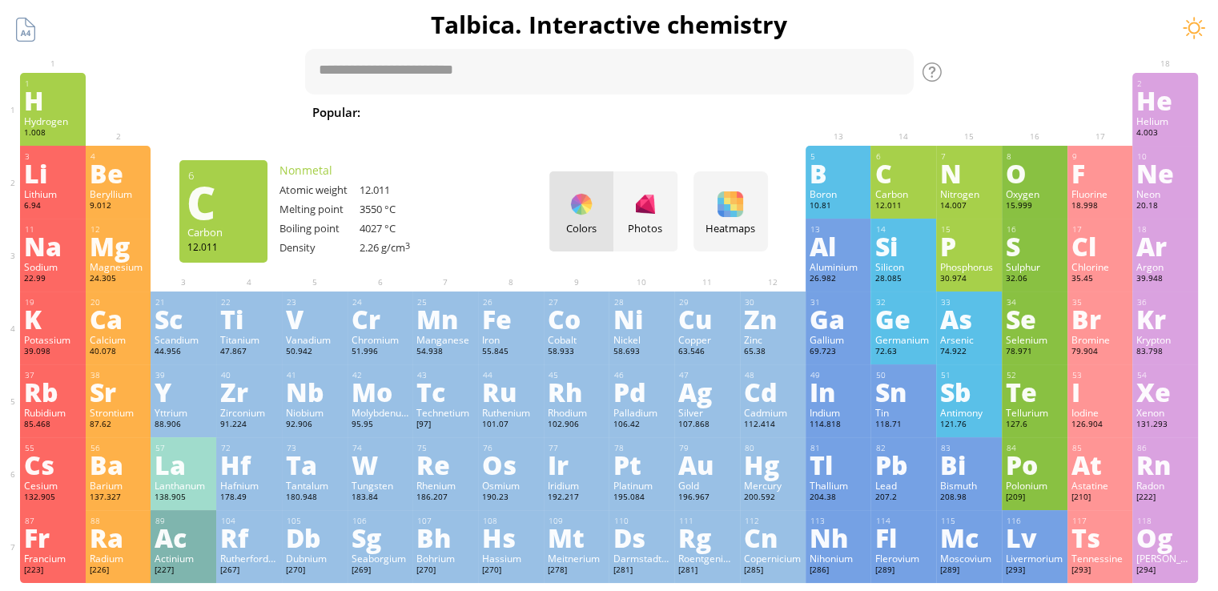
click at [897, 186] on div "C" at bounding box center [903, 173] width 58 height 26
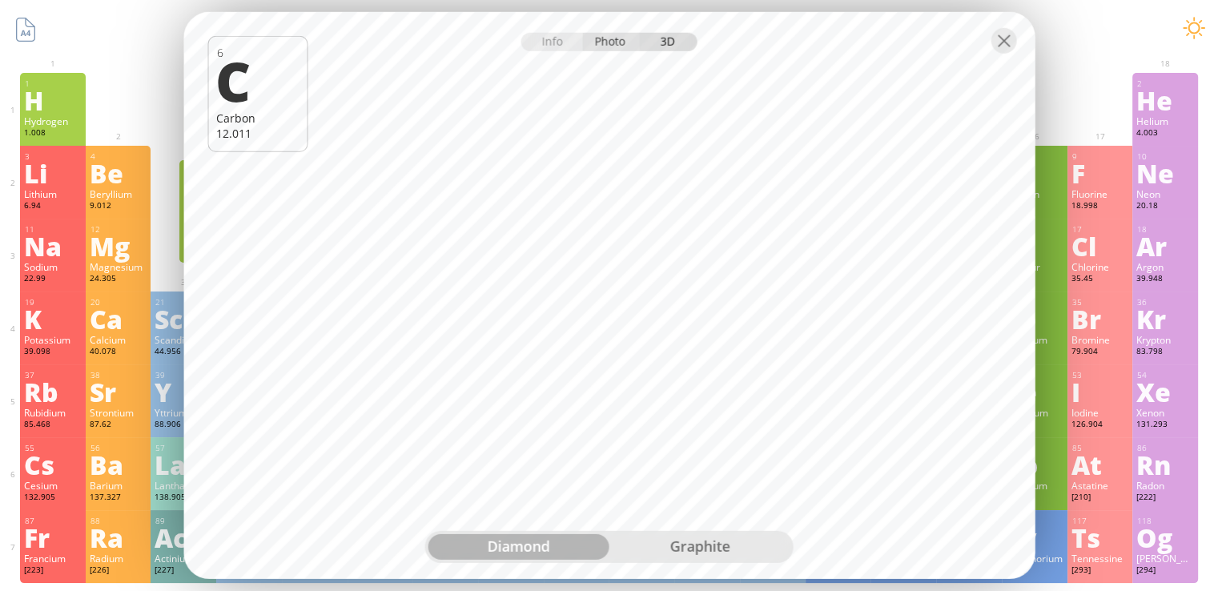
click at [616, 46] on div "Photo" at bounding box center [611, 42] width 58 height 18
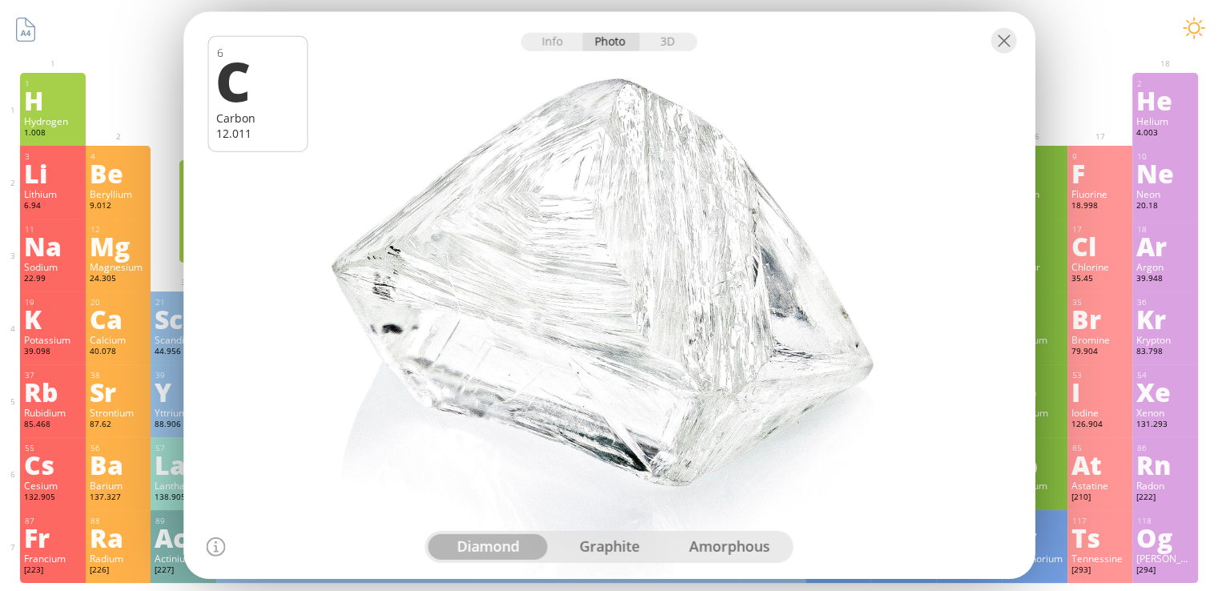
drag, startPoint x: 663, startPoint y: 248, endPoint x: 589, endPoint y: 257, distance: 74.2
click at [589, 257] on div at bounding box center [609, 295] width 860 height 573
click at [605, 552] on div "graphite" at bounding box center [608, 547] width 121 height 26
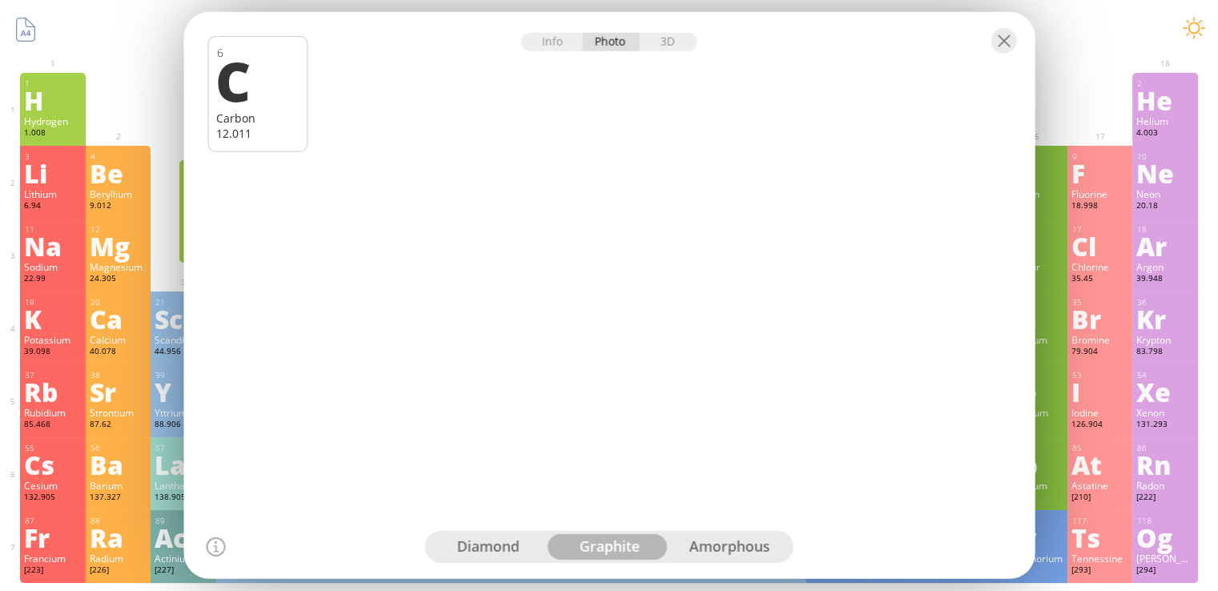
click at [737, 549] on div "amorphous" at bounding box center [729, 547] width 121 height 26
click at [487, 548] on div "diamond" at bounding box center [488, 547] width 121 height 26
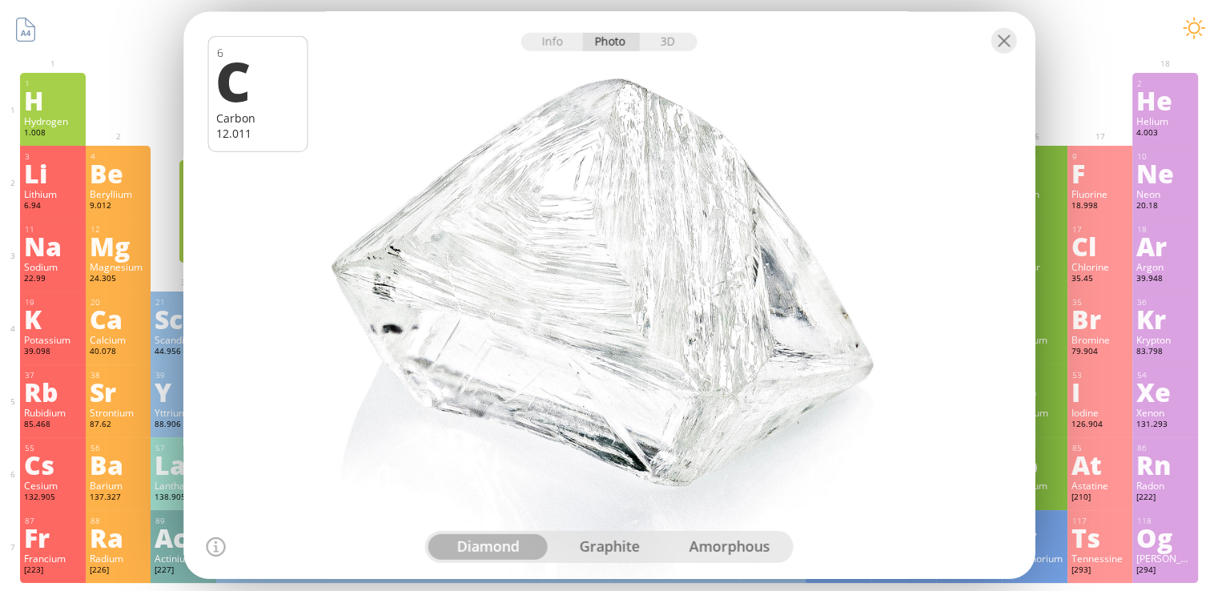
click at [599, 553] on div "graphite" at bounding box center [608, 547] width 121 height 26
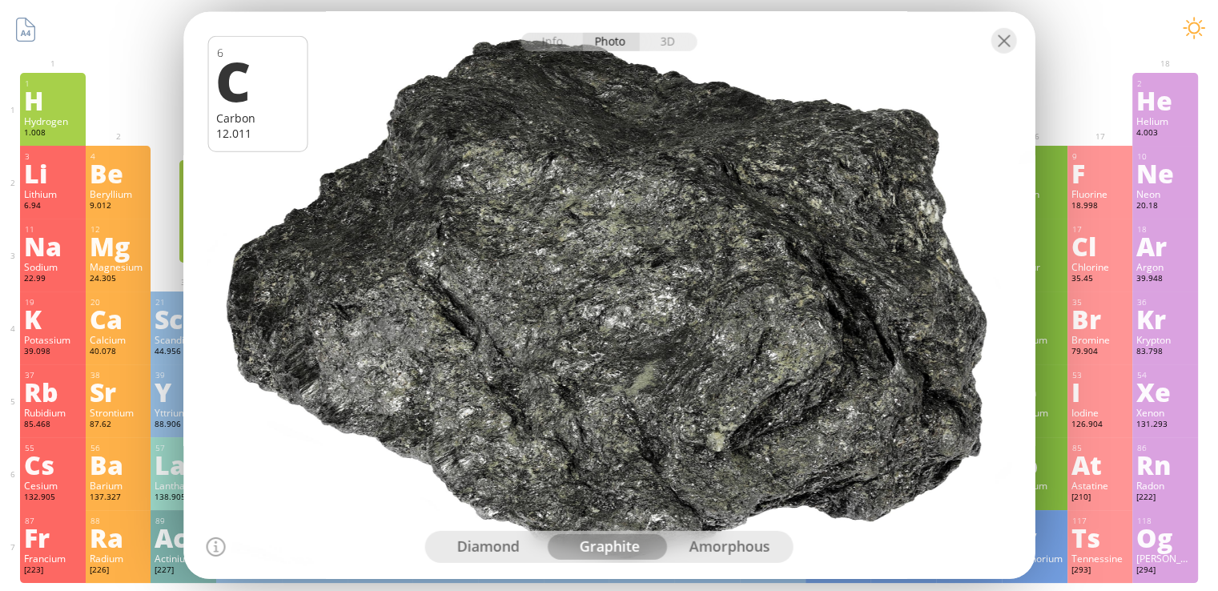
drag, startPoint x: 664, startPoint y: 378, endPoint x: 474, endPoint y: 366, distance: 190.1
click at [474, 366] on div at bounding box center [609, 295] width 860 height 573
click at [669, 31] on div at bounding box center [608, 40] width 851 height 56
click at [673, 46] on div "3D" at bounding box center [669, 42] width 58 height 18
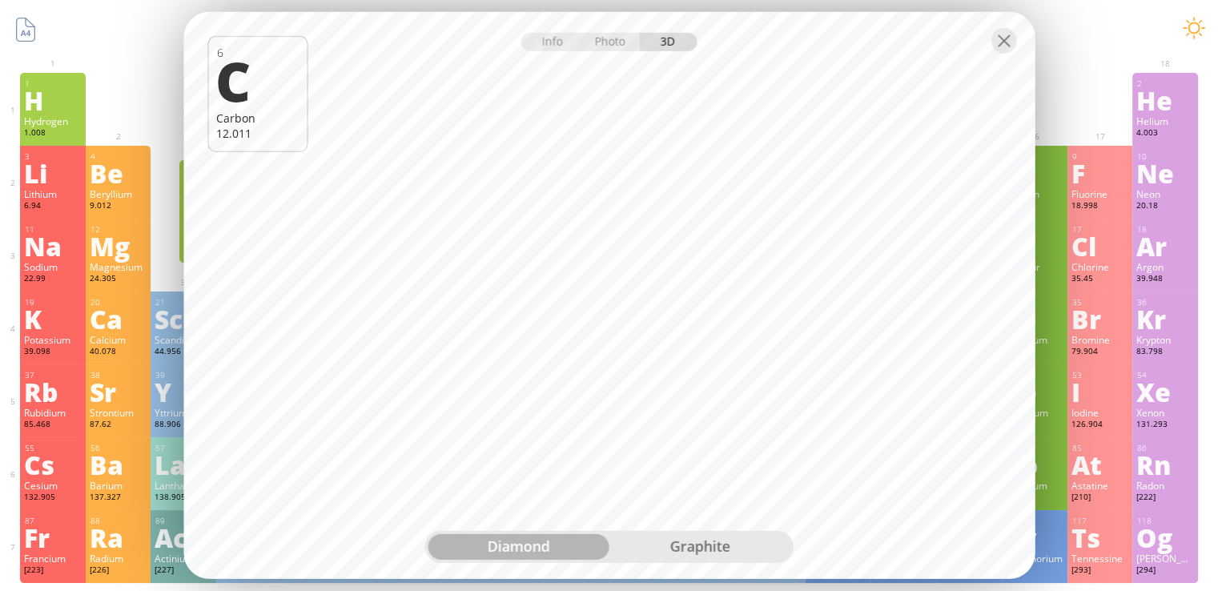
click at [733, 536] on div "graphite" at bounding box center [699, 547] width 181 height 26
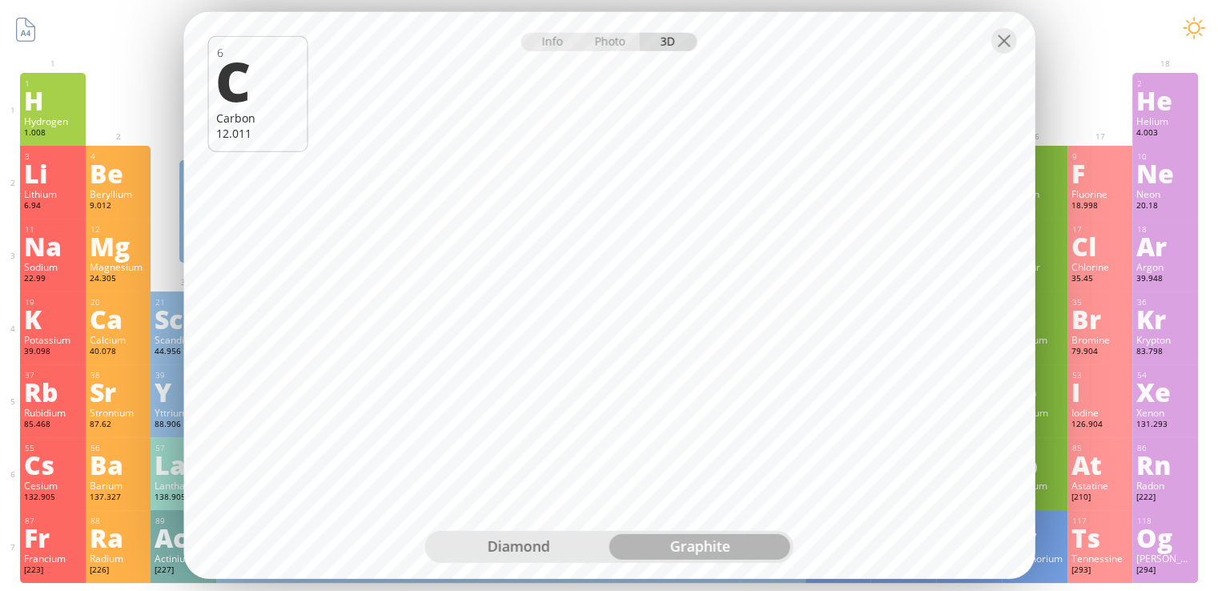
click at [523, 549] on div "diamond" at bounding box center [518, 547] width 181 height 26
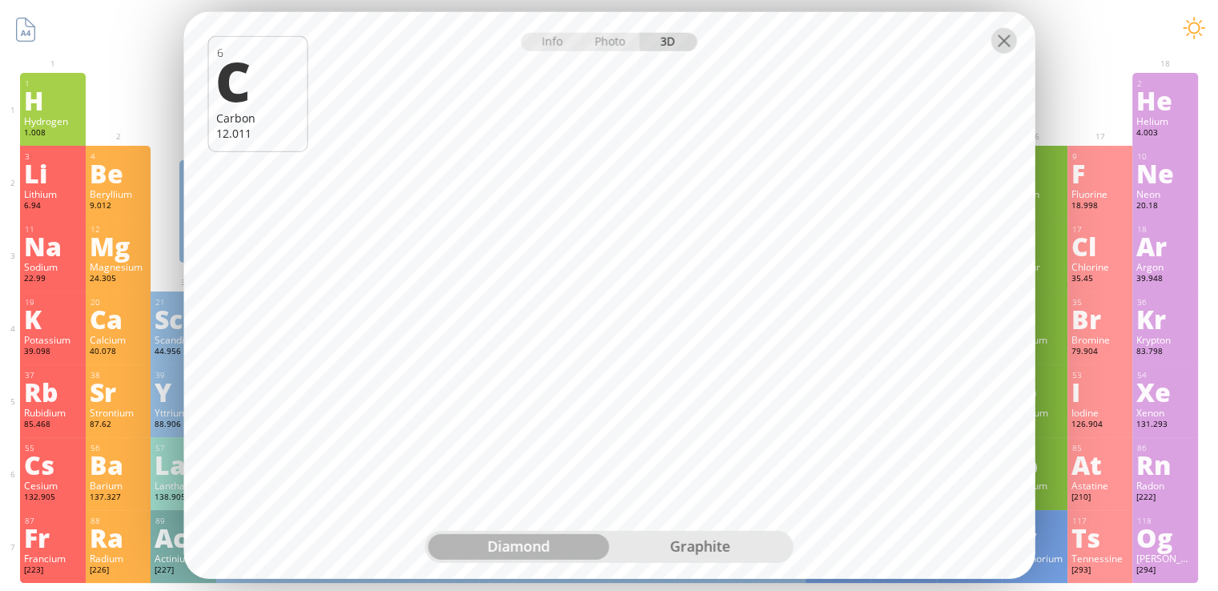
click at [995, 42] on div at bounding box center [1003, 41] width 26 height 26
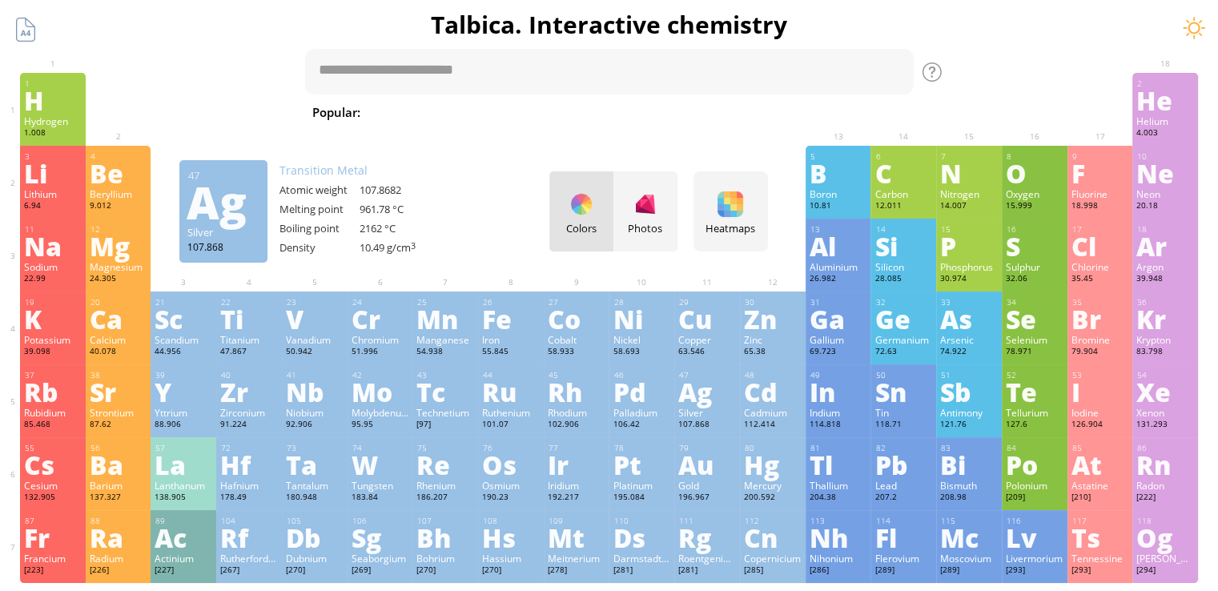
click at [698, 414] on div "Silver" at bounding box center [707, 412] width 58 height 13
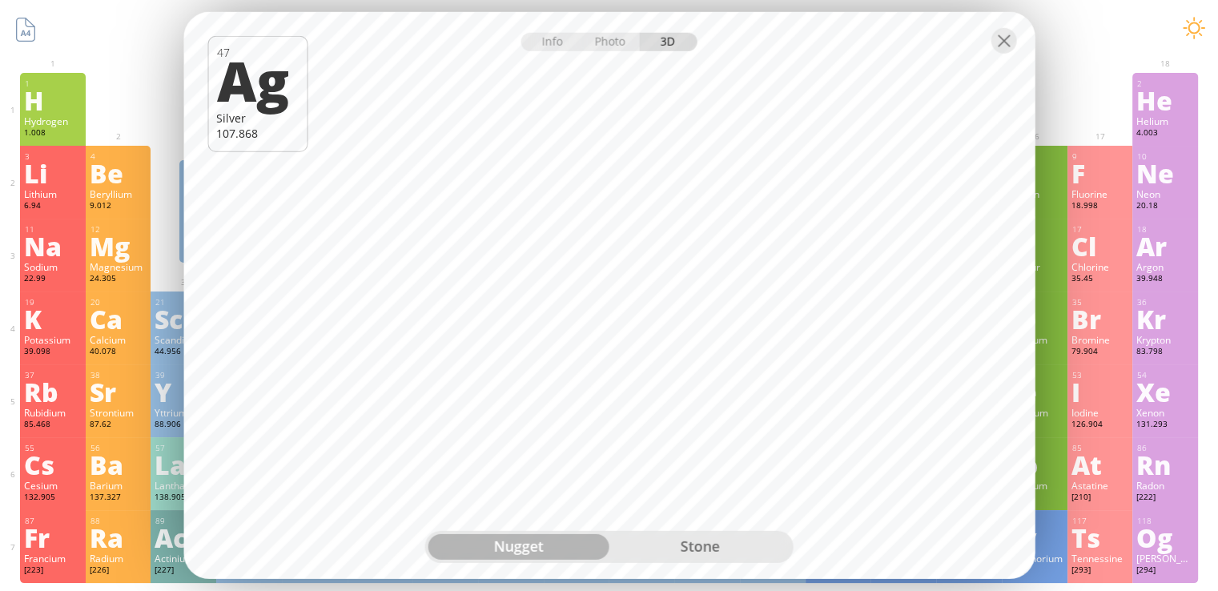
click at [729, 539] on div "stone" at bounding box center [699, 547] width 181 height 26
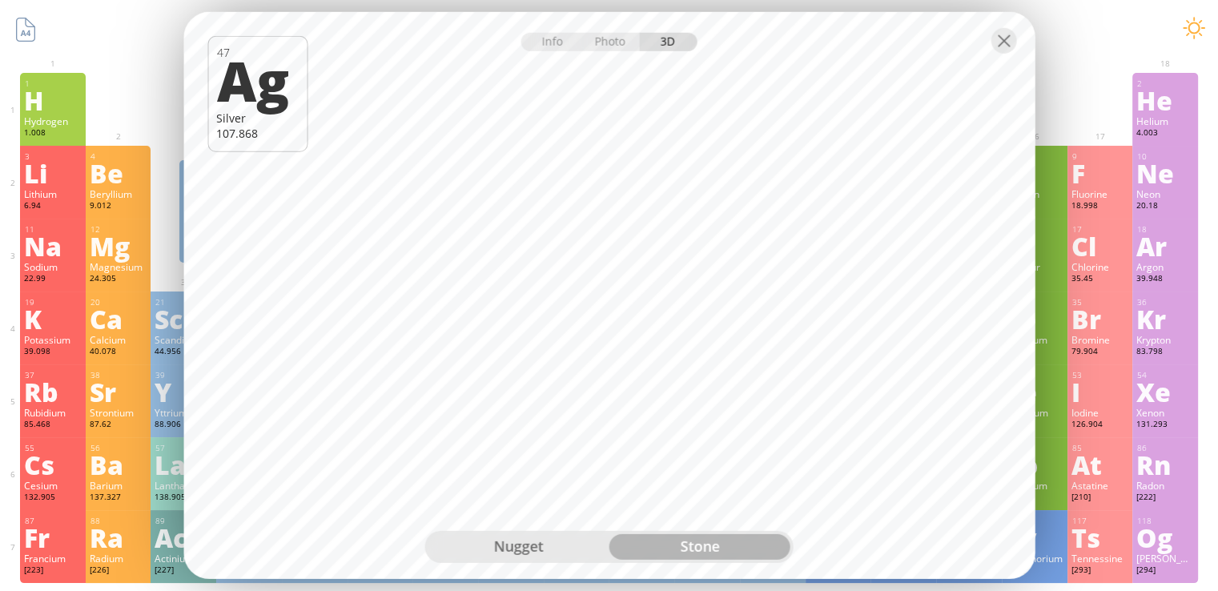
click at [557, 549] on div "nugget" at bounding box center [518, 547] width 181 height 26
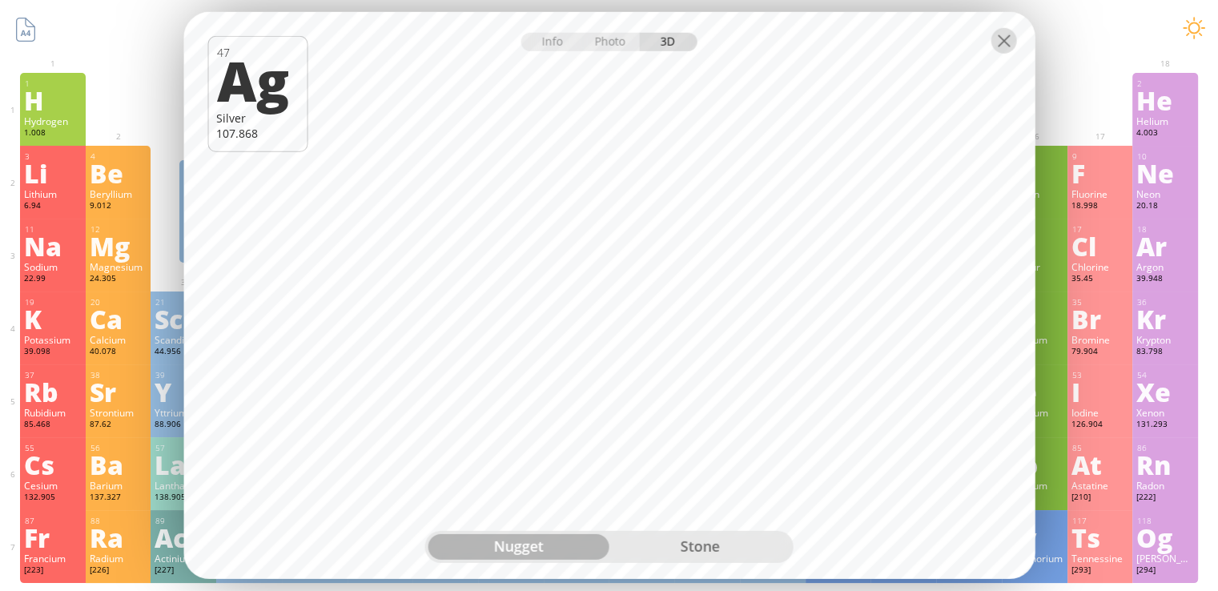
click at [991, 39] on div at bounding box center [1003, 41] width 26 height 26
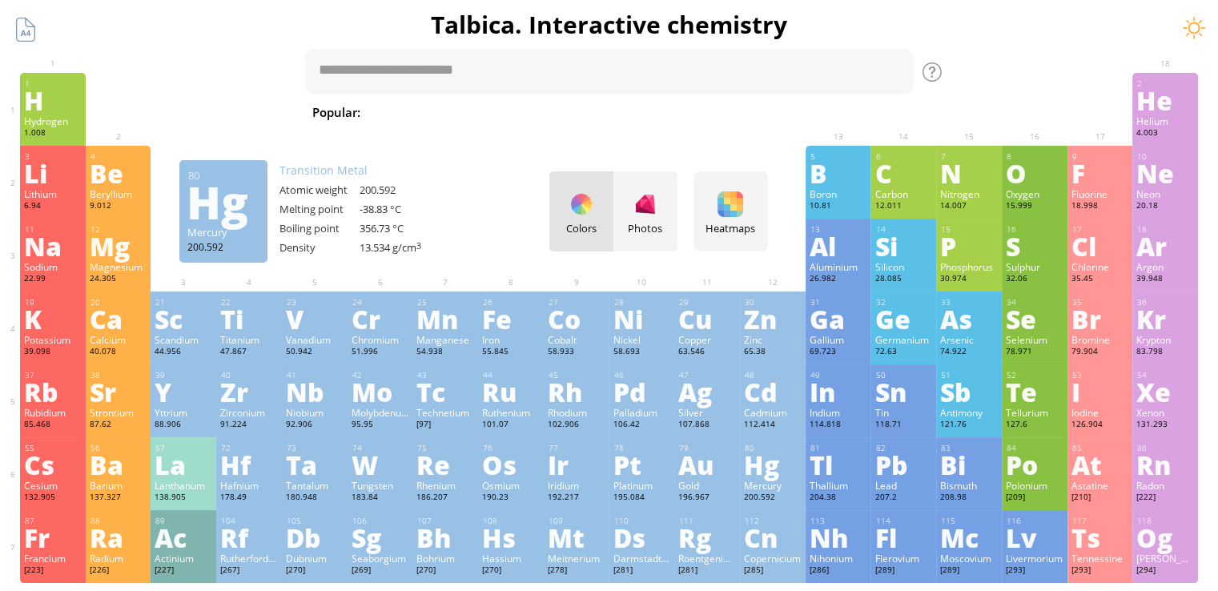
click at [751, 472] on div "Hg" at bounding box center [773, 465] width 58 height 26
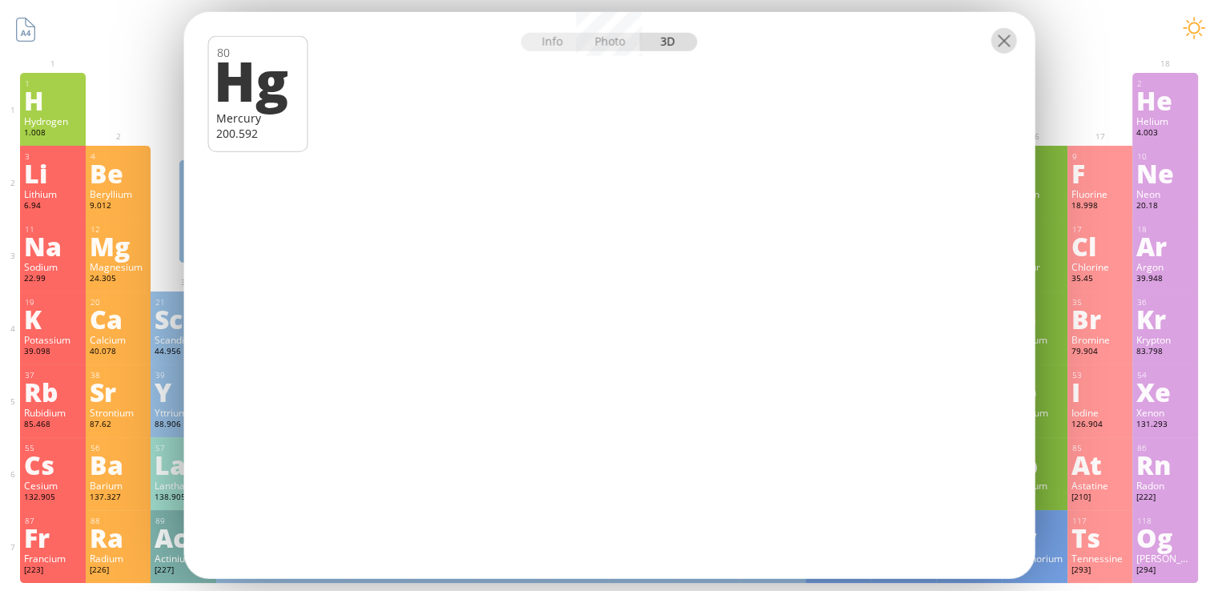
click at [1000, 37] on div at bounding box center [1003, 41] width 26 height 26
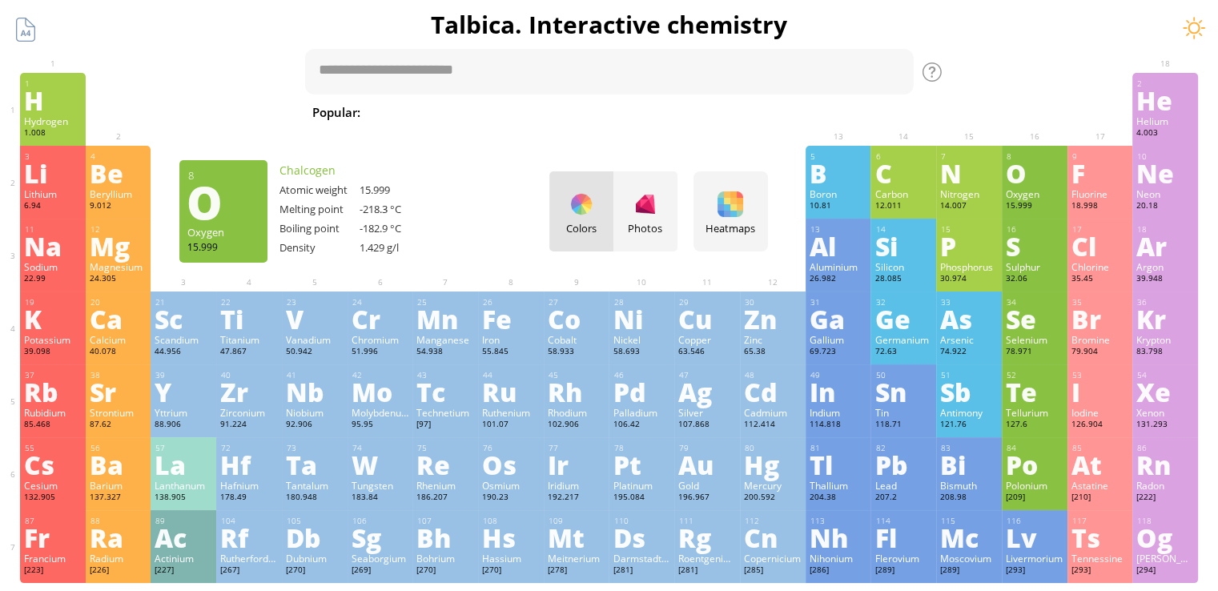
click at [1042, 180] on div "O" at bounding box center [1034, 173] width 58 height 26
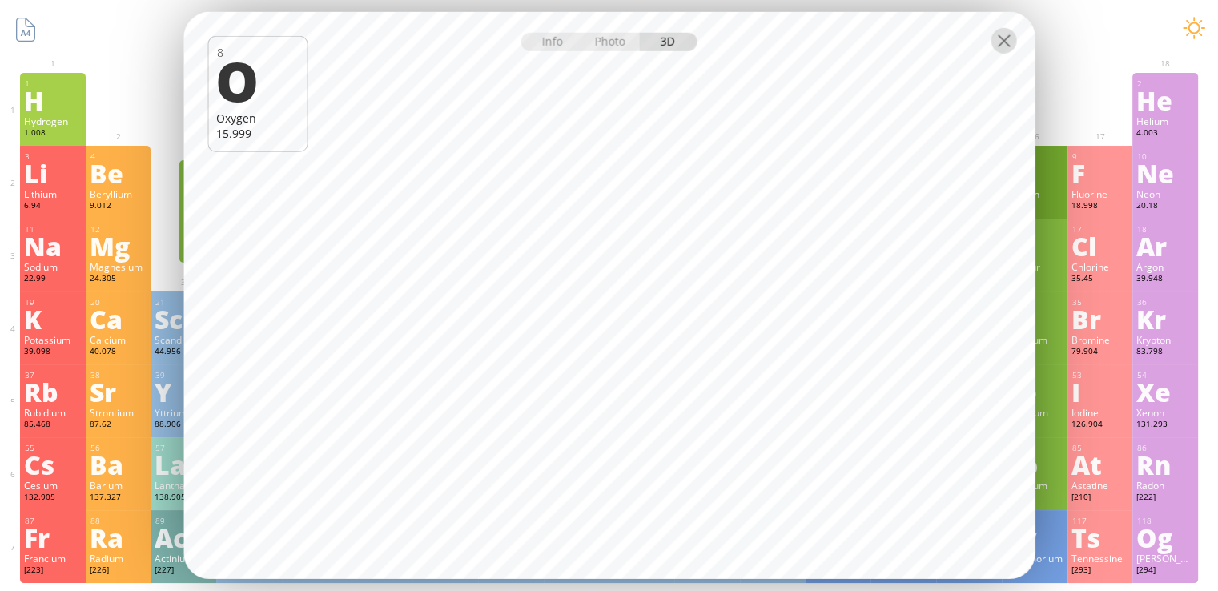
click at [1001, 44] on div at bounding box center [1003, 41] width 26 height 26
